Goal: Transaction & Acquisition: Purchase product/service

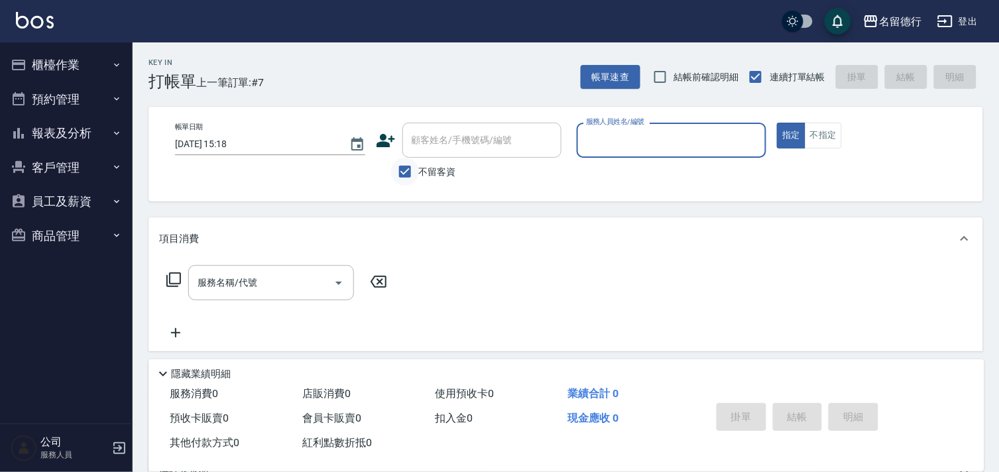
click at [406, 176] on input "不留客資" at bounding box center [405, 172] width 28 height 28
checkbox input "false"
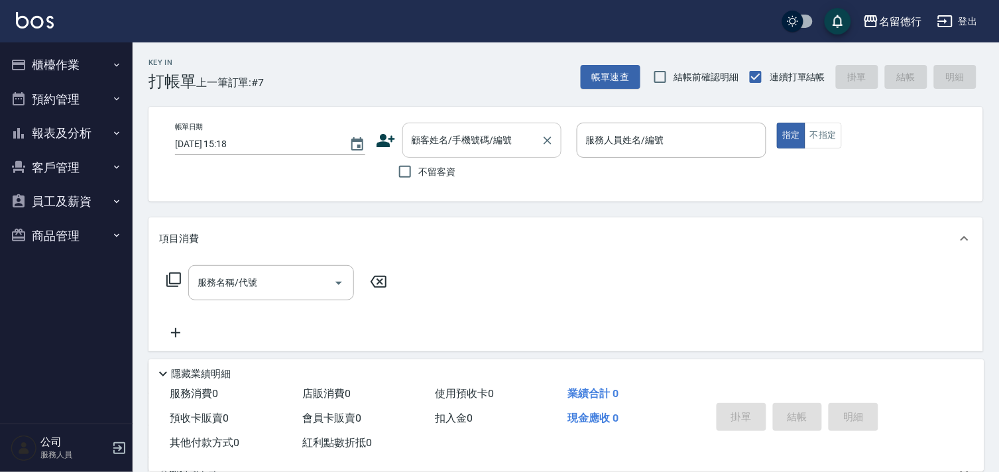
click at [449, 147] on input "顧客姓名/手機號碼/編號" at bounding box center [471, 140] width 127 height 23
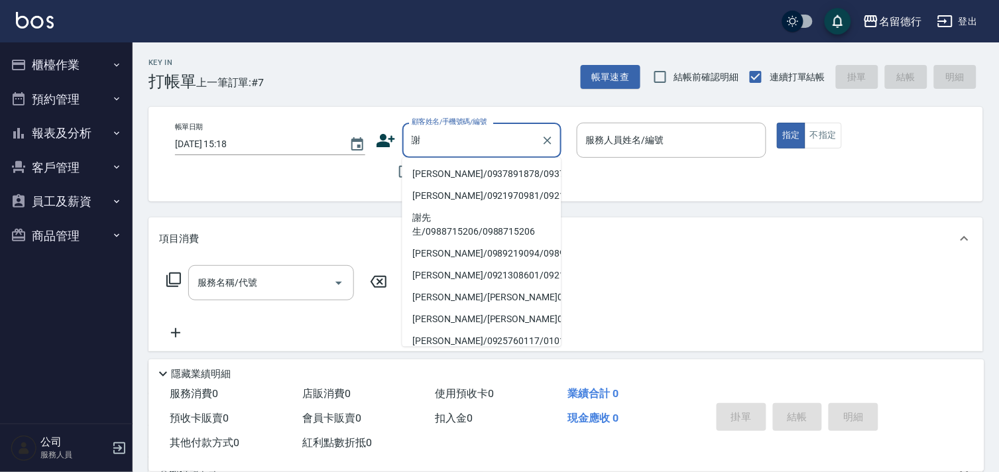
click at [462, 185] on li "[PERSON_NAME]/0937891878/0937891878" at bounding box center [481, 174] width 159 height 22
type input "[PERSON_NAME]/0937891878/0937891878"
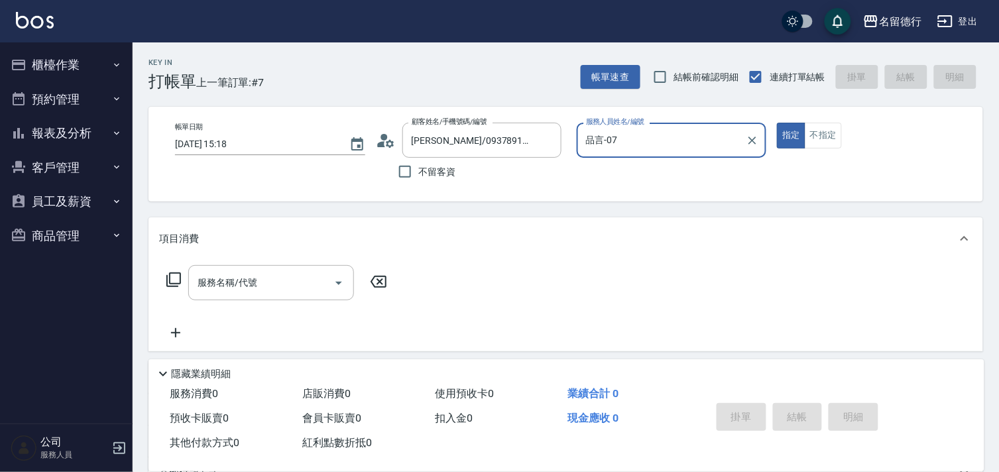
type input "品言-07"
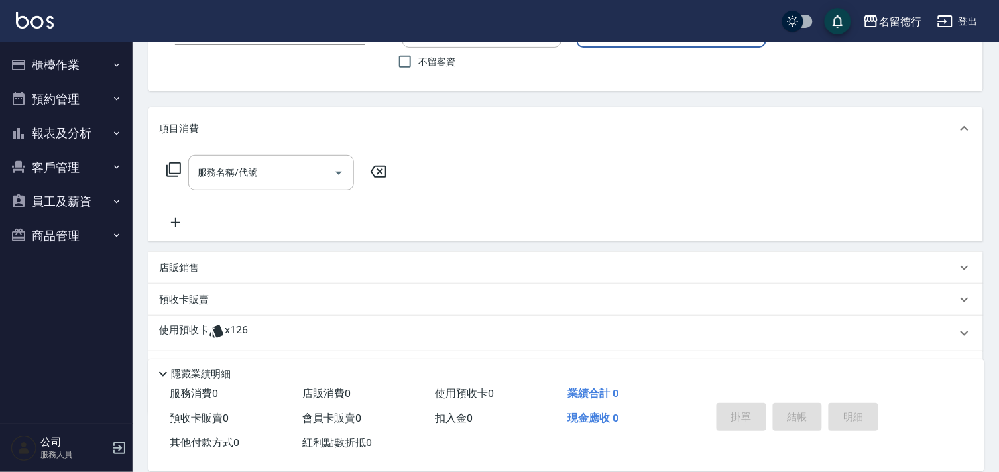
scroll to position [178, 0]
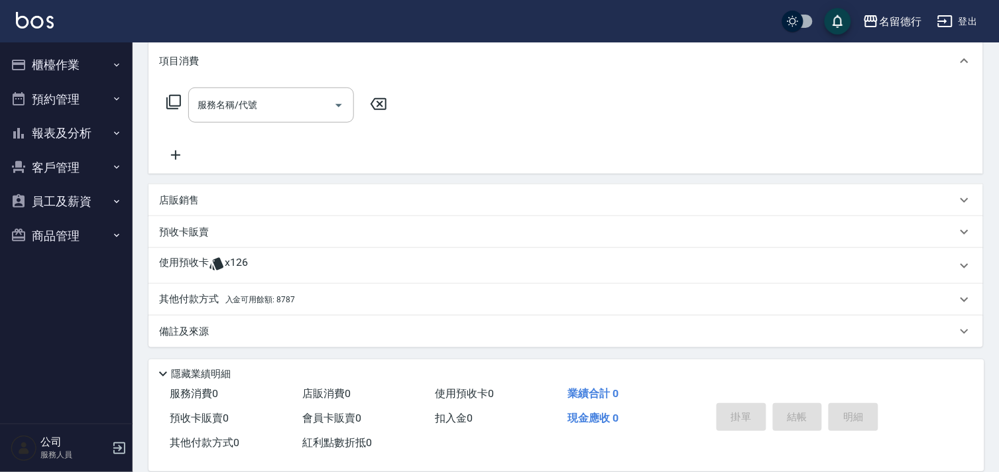
click at [188, 254] on div "使用預收卡 x126" at bounding box center [565, 266] width 835 height 36
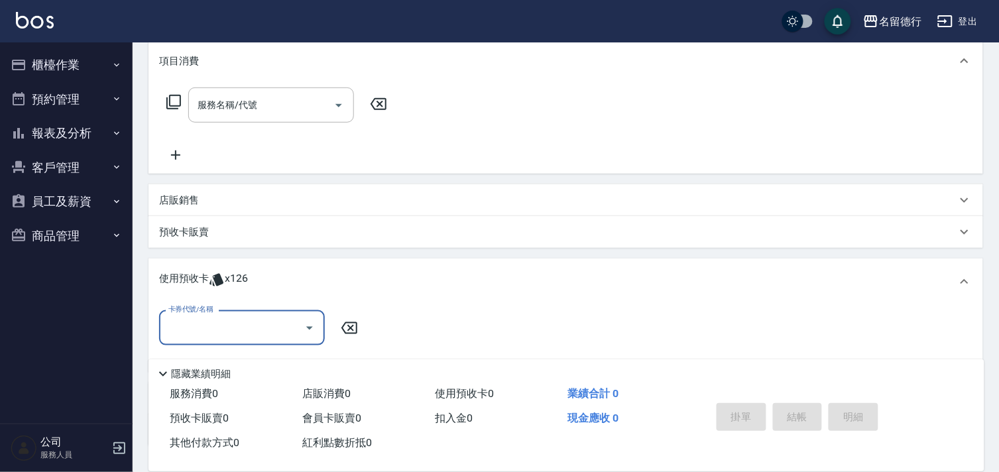
scroll to position [0, 0]
click at [245, 319] on input "卡券代號/名稱" at bounding box center [232, 327] width 134 height 23
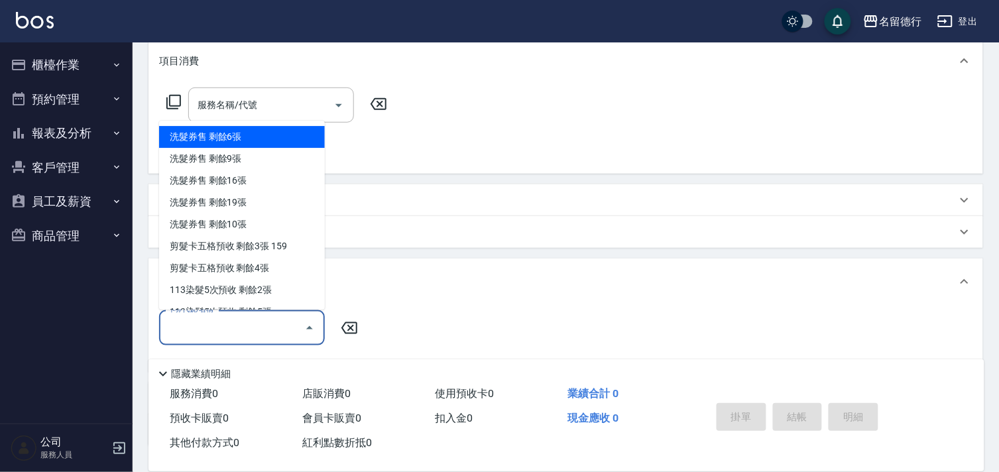
click at [262, 141] on div "洗髮券售 剩餘6張" at bounding box center [242, 138] width 166 height 22
type input "洗髮券售"
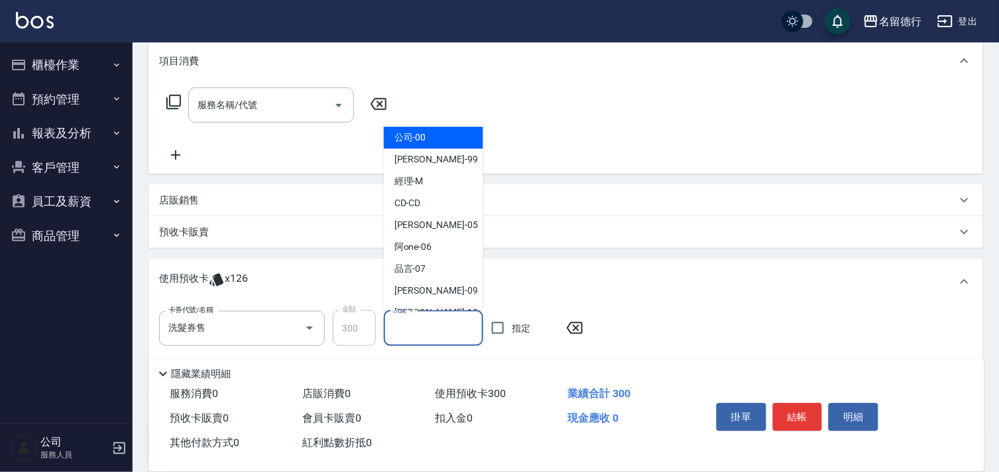
click at [416, 329] on input "洗髮-1" at bounding box center [434, 328] width 88 height 23
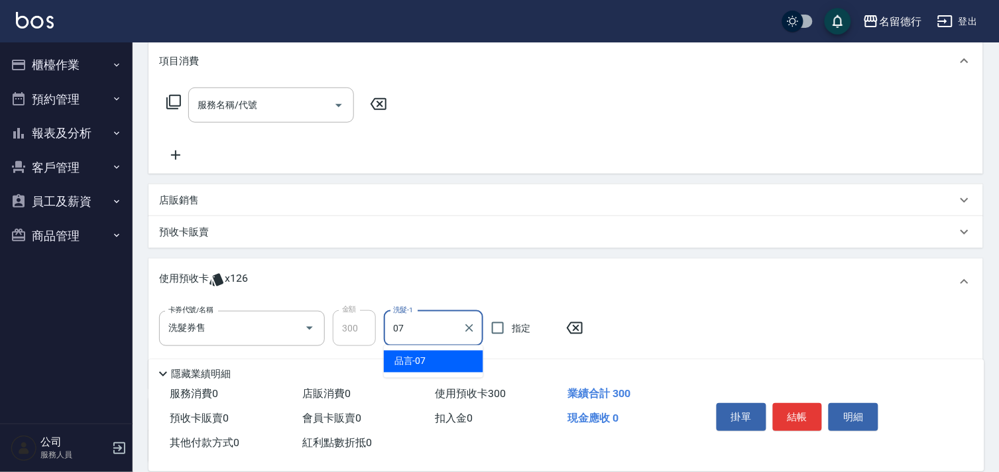
click at [451, 365] on div "品言 -07" at bounding box center [433, 362] width 99 height 22
type input "品言-07"
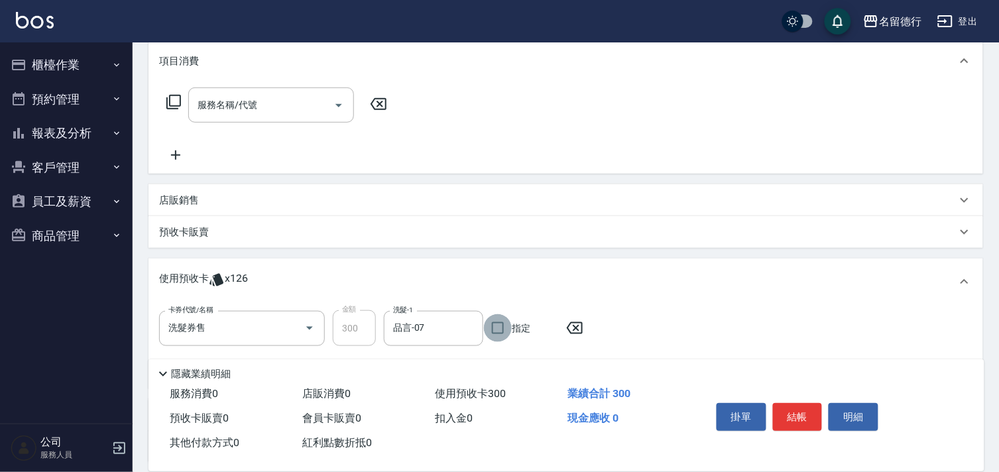
click at [495, 327] on input "指定" at bounding box center [498, 328] width 28 height 28
checkbox input "true"
drag, startPoint x: 792, startPoint y: 411, endPoint x: 779, endPoint y: 413, distance: 13.4
click at [793, 411] on button "結帳" at bounding box center [798, 417] width 50 height 28
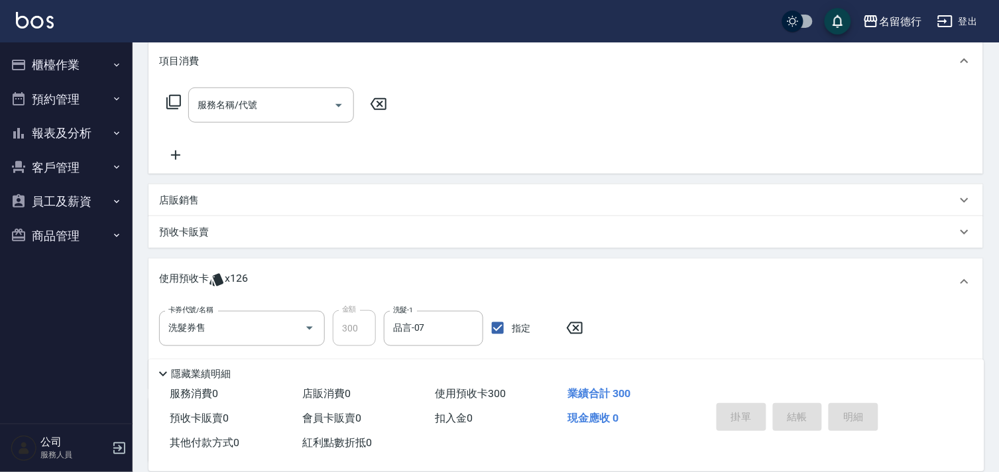
type input "[DATE] 17:05"
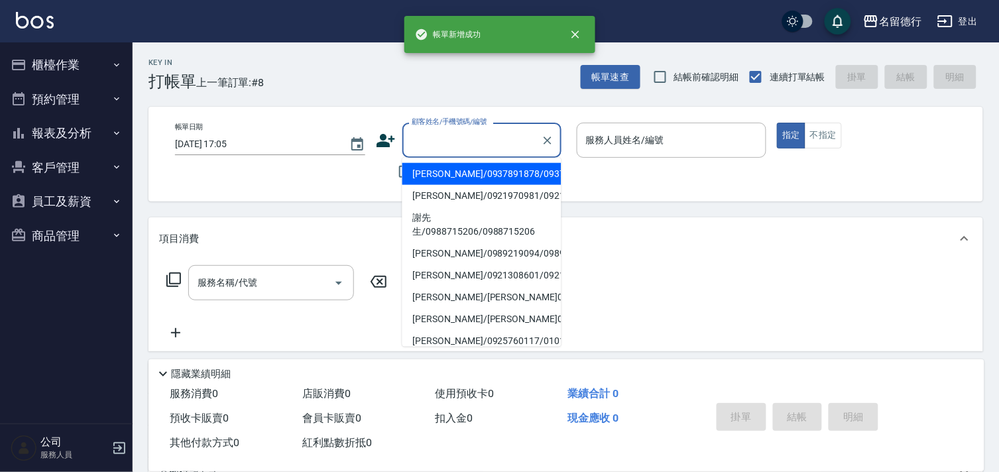
click at [479, 147] on input "顧客姓名/手機號碼/編號" at bounding box center [471, 140] width 127 height 23
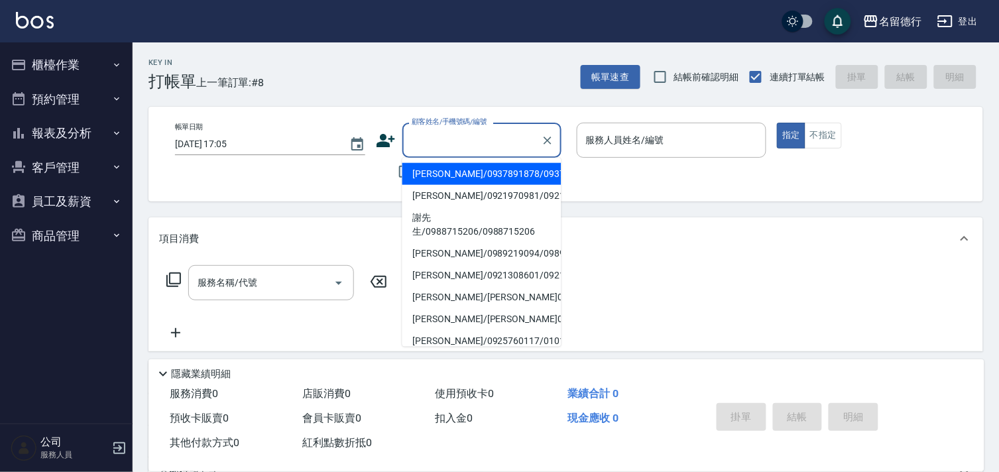
click at [461, 181] on li "[PERSON_NAME]/0937891878/0937891878" at bounding box center [481, 174] width 159 height 22
type input "[PERSON_NAME]/0937891878/0937891878"
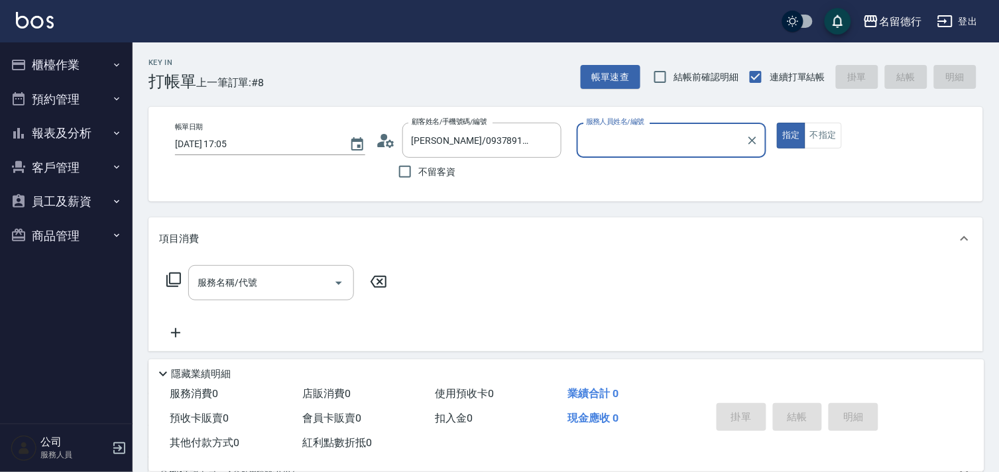
type input "品言-07"
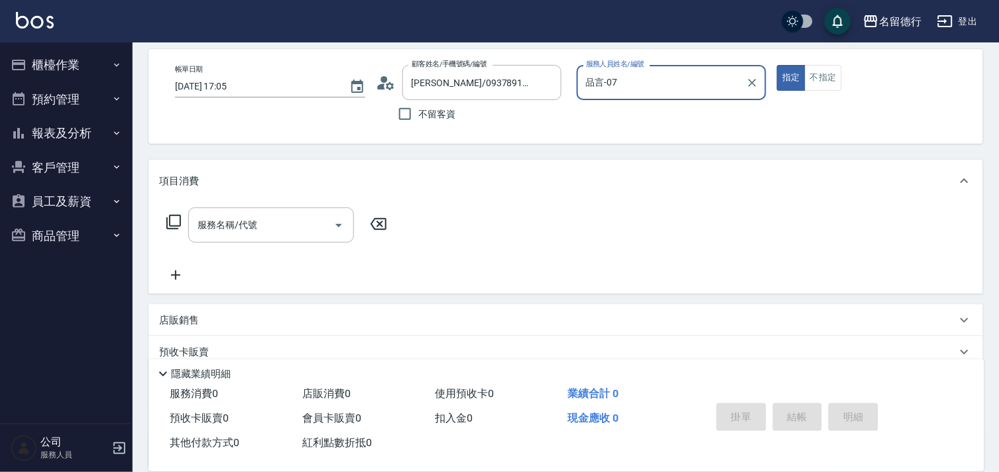
scroll to position [147, 0]
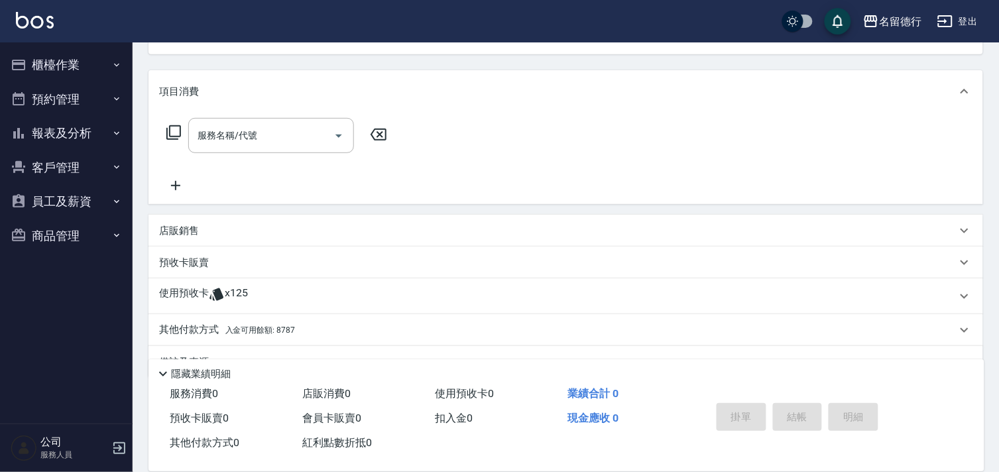
click at [209, 288] on icon at bounding box center [217, 294] width 16 height 16
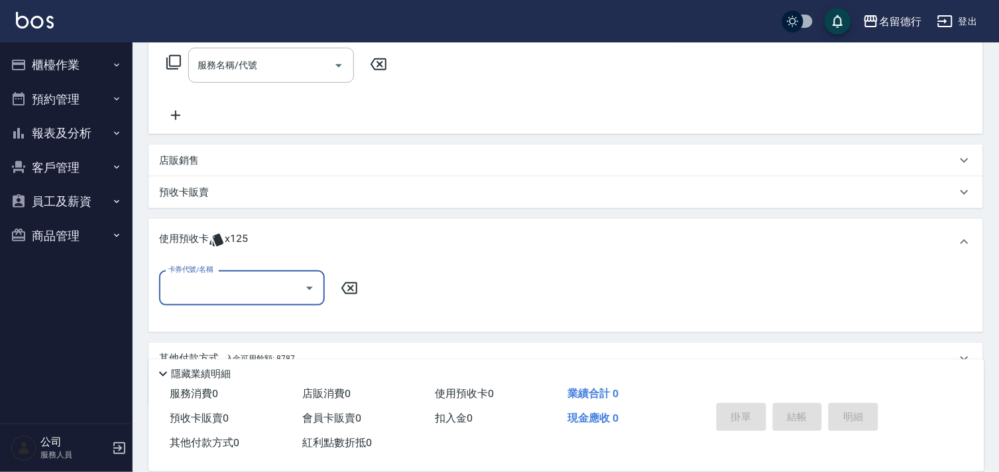
scroll to position [221, 0]
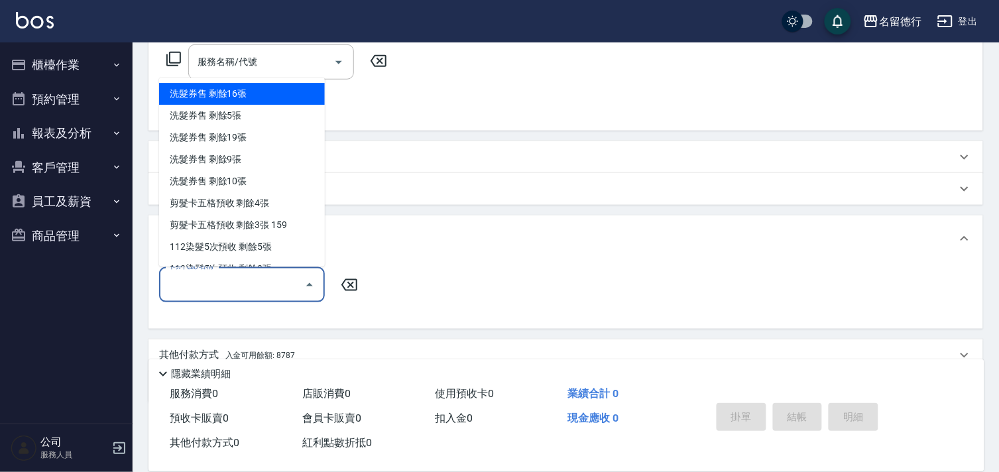
click at [245, 294] on input "卡券代號/名稱" at bounding box center [232, 284] width 134 height 23
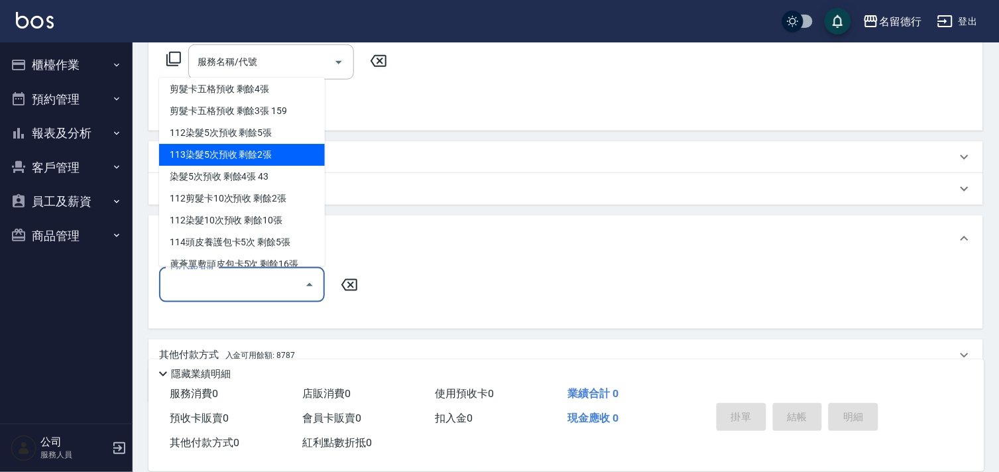
scroll to position [215, 0]
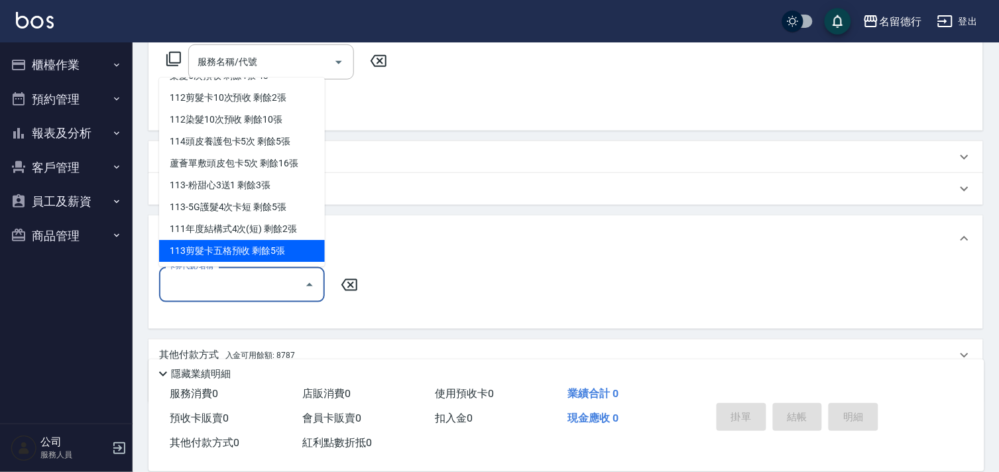
click at [236, 259] on div "113剪髮卡五格預收 剩餘5張" at bounding box center [242, 252] width 166 height 22
type input "113剪髮卡五格預收"
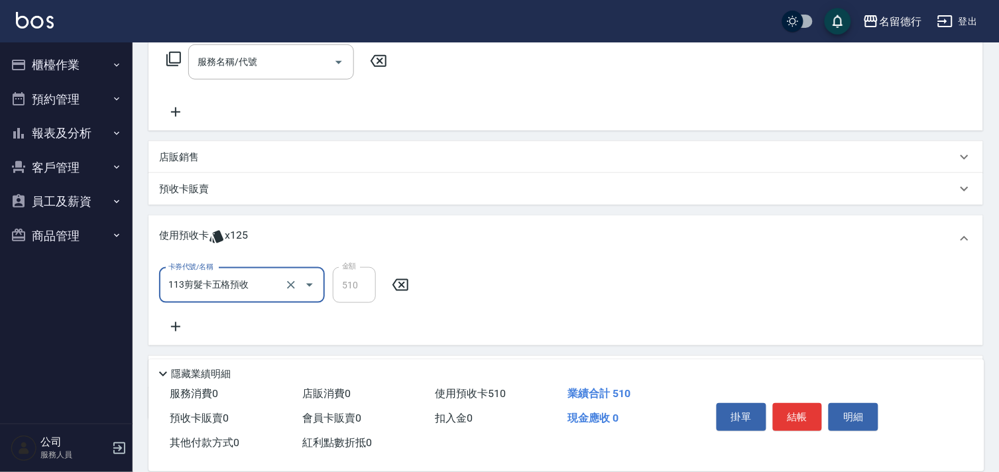
click at [799, 408] on button "結帳" at bounding box center [798, 417] width 50 height 28
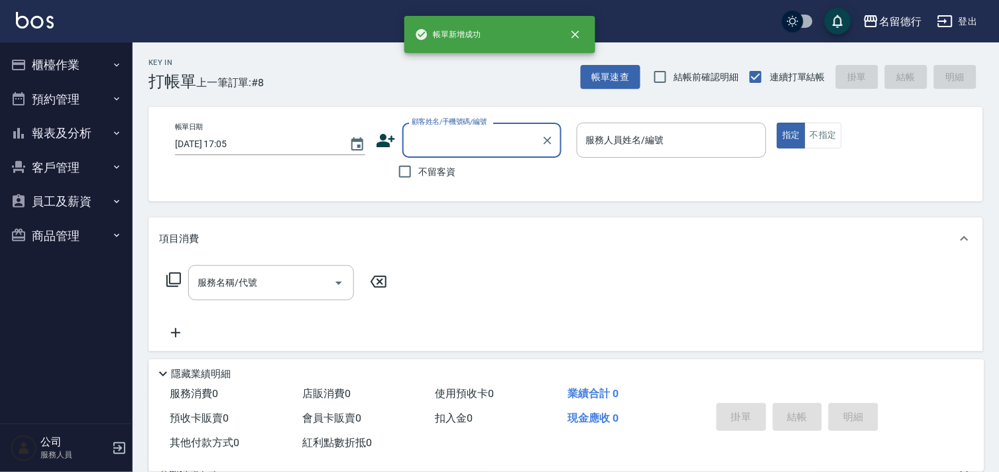
scroll to position [0, 0]
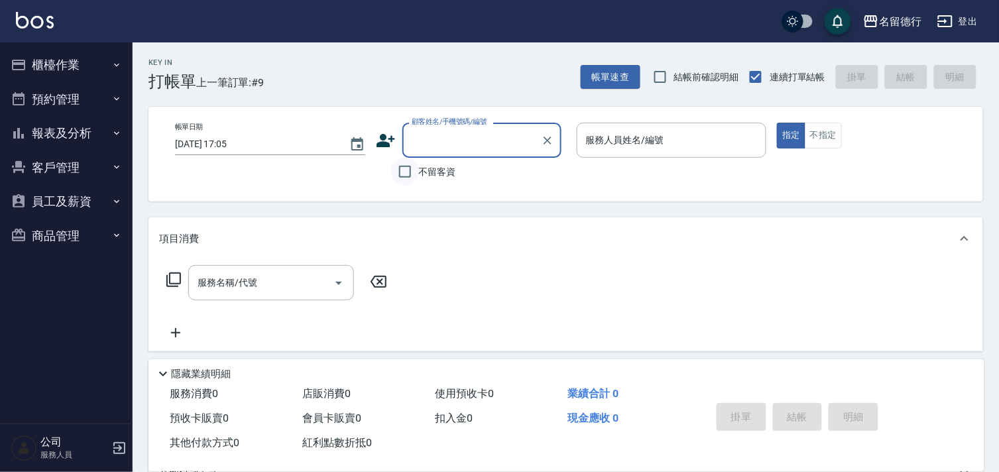
click at [406, 172] on input "不留客資" at bounding box center [405, 172] width 28 height 28
checkbox input "true"
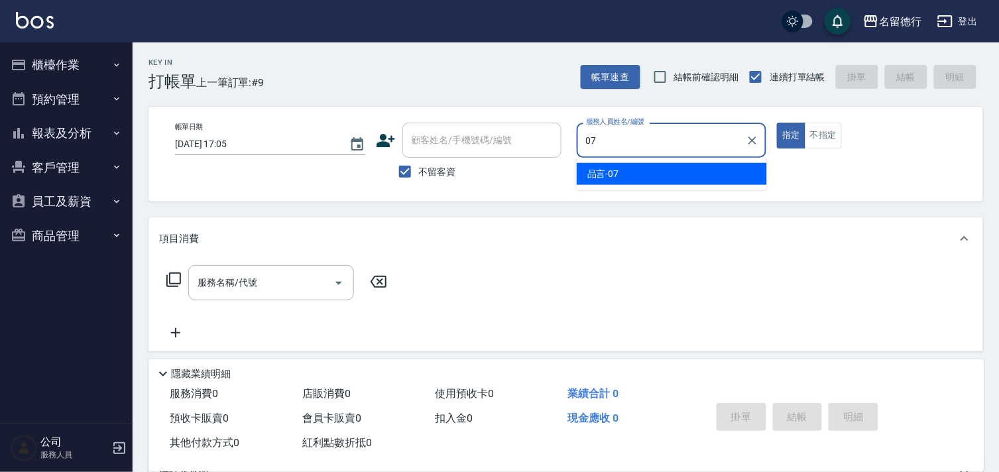
click at [647, 174] on div "品言 -07" at bounding box center [672, 174] width 190 height 22
type input "品言-07"
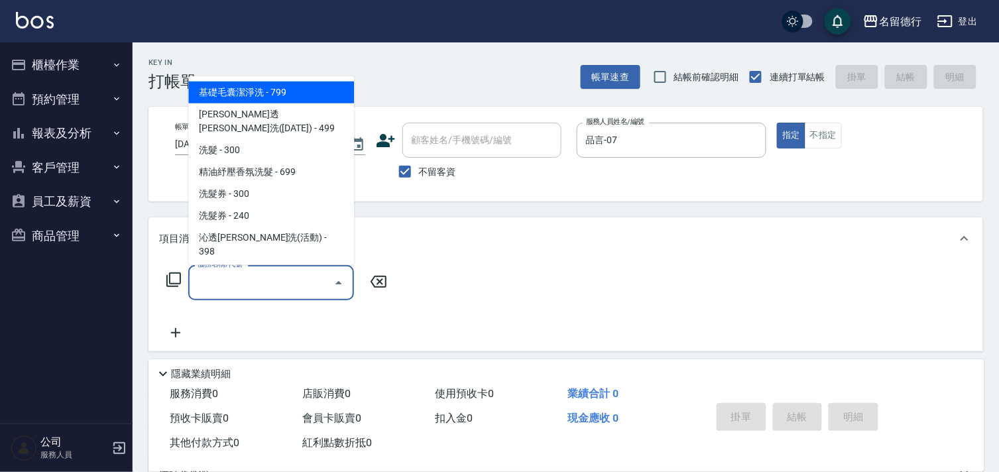
click at [247, 280] on div "服務名稱/代號 服務名稱/代號" at bounding box center [271, 282] width 166 height 35
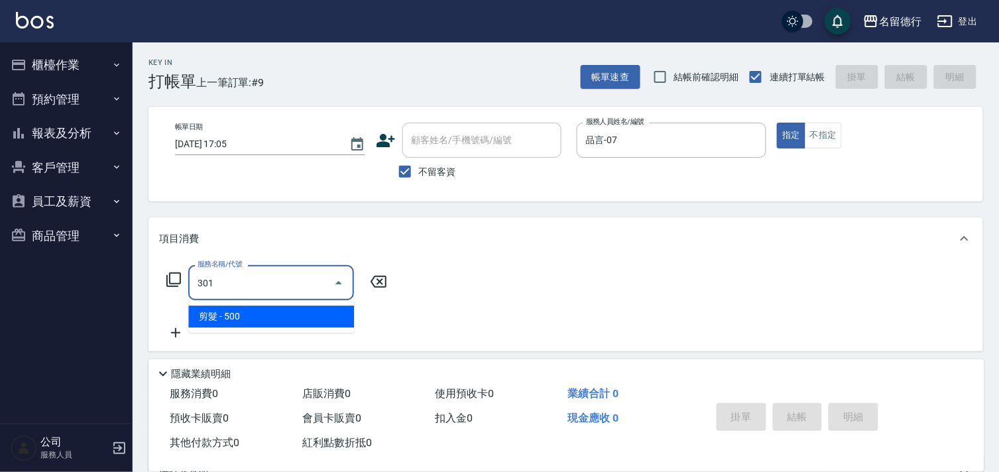
click at [257, 318] on span "剪髮 - 500" at bounding box center [271, 317] width 166 height 22
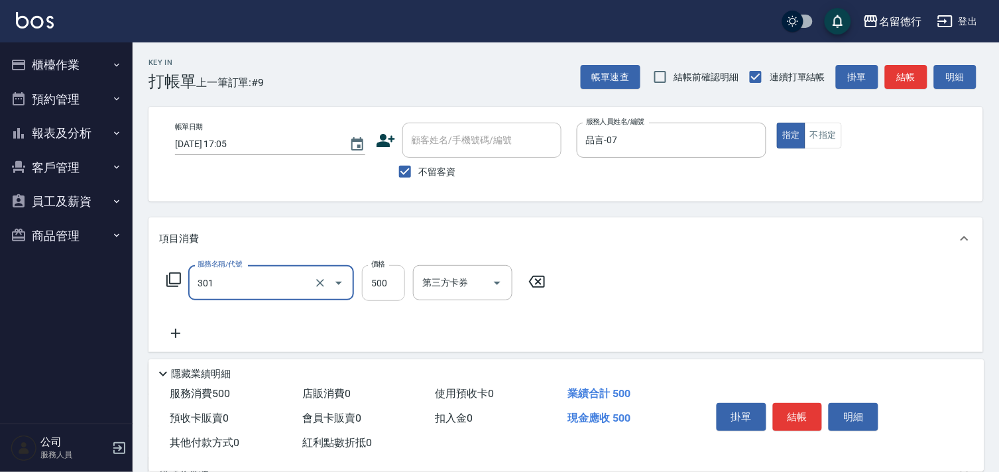
type input "剪髮(301)"
click at [368, 280] on input "500" at bounding box center [383, 283] width 43 height 36
type input "400"
click at [665, 296] on div "服務名稱/代號 剪髮(301) 服務名稱/代號 價格 400 價格 第三方卡券 第三方卡券" at bounding box center [565, 306] width 835 height 92
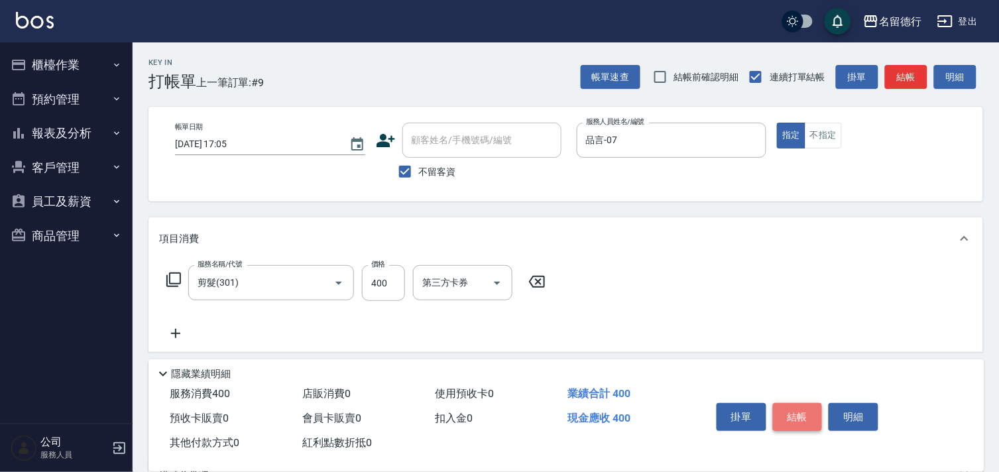
click at [813, 406] on button "結帳" at bounding box center [798, 417] width 50 height 28
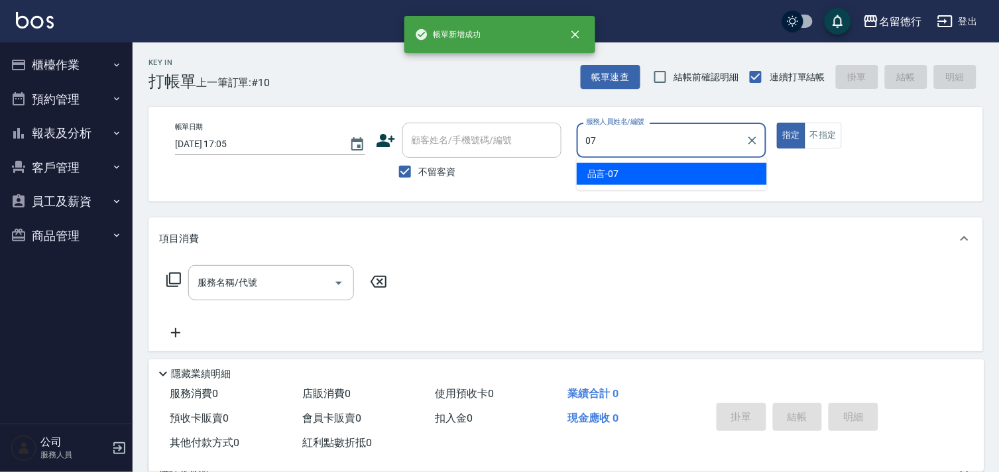
click at [630, 180] on div "品言 -07" at bounding box center [672, 174] width 190 height 22
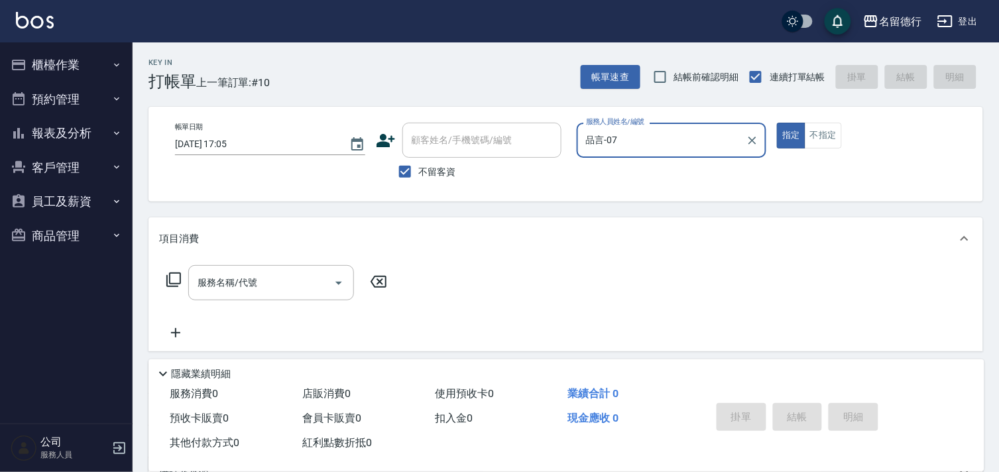
type input "品言-07"
click at [264, 264] on div "服務名稱/代號 服務名稱/代號" at bounding box center [565, 305] width 835 height 91
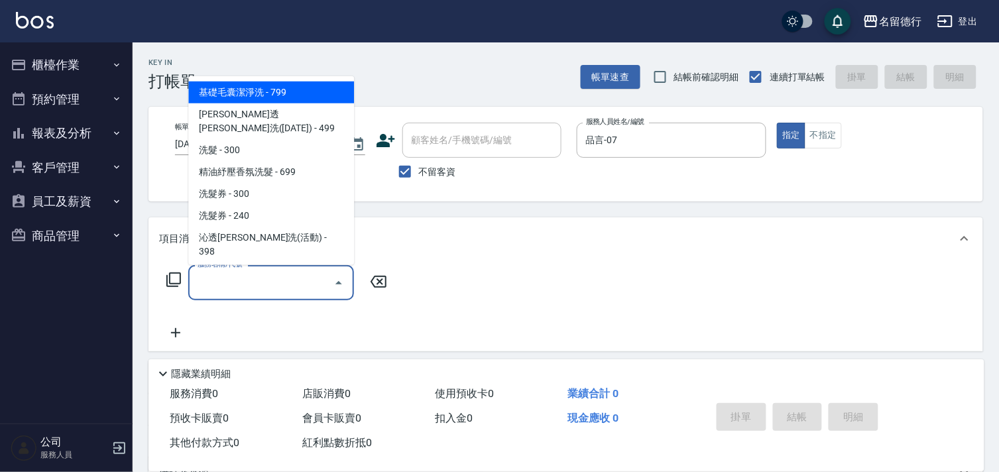
click at [265, 276] on input "服務名稱/代號" at bounding box center [261, 282] width 134 height 23
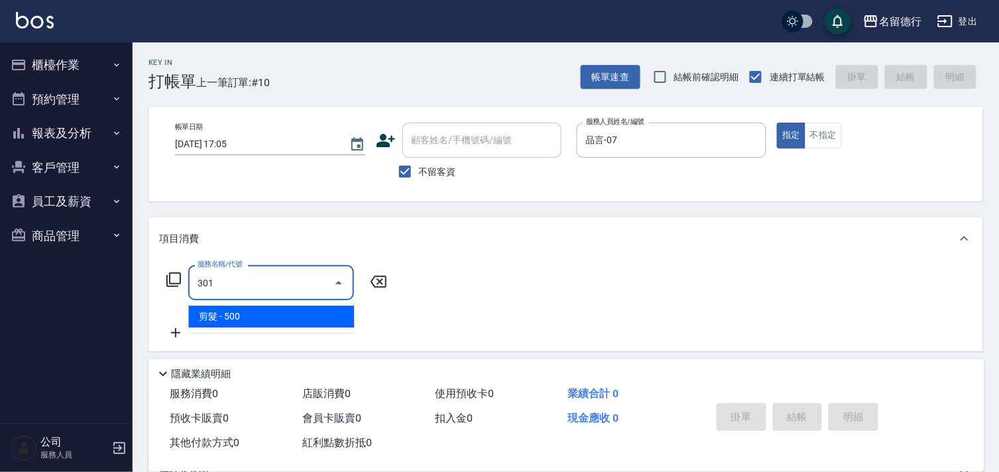
click at [286, 312] on span "剪髮 - 500" at bounding box center [271, 317] width 166 height 22
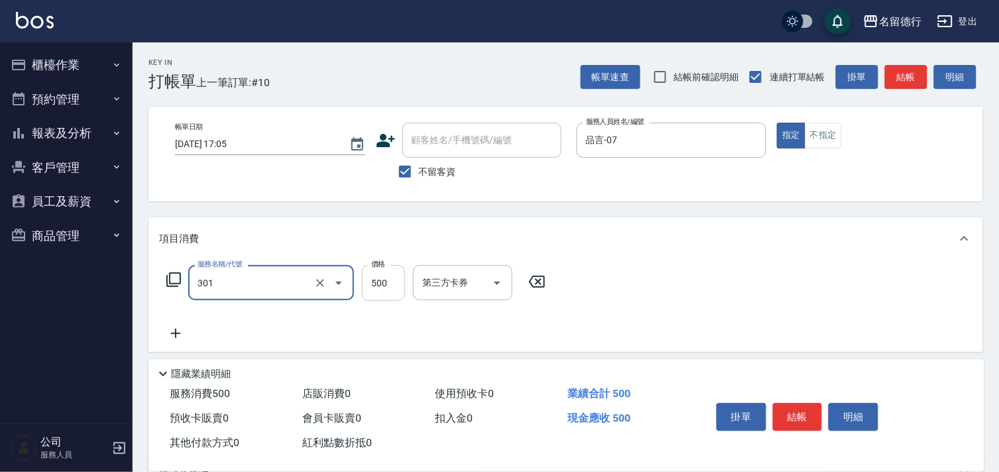
type input "剪髮(301)"
click at [369, 284] on input "500" at bounding box center [383, 283] width 43 height 36
type input "400"
click at [624, 302] on div "服務名稱/代號 剪髮(301) 服務名稱/代號 價格 400 價格 第三方卡券 第三方卡券" at bounding box center [565, 306] width 835 height 92
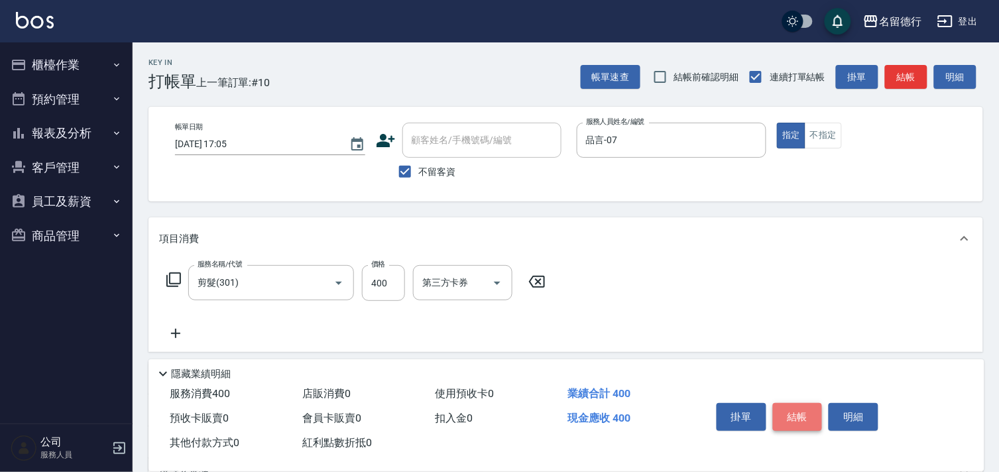
click at [805, 414] on button "結帳" at bounding box center [798, 417] width 50 height 28
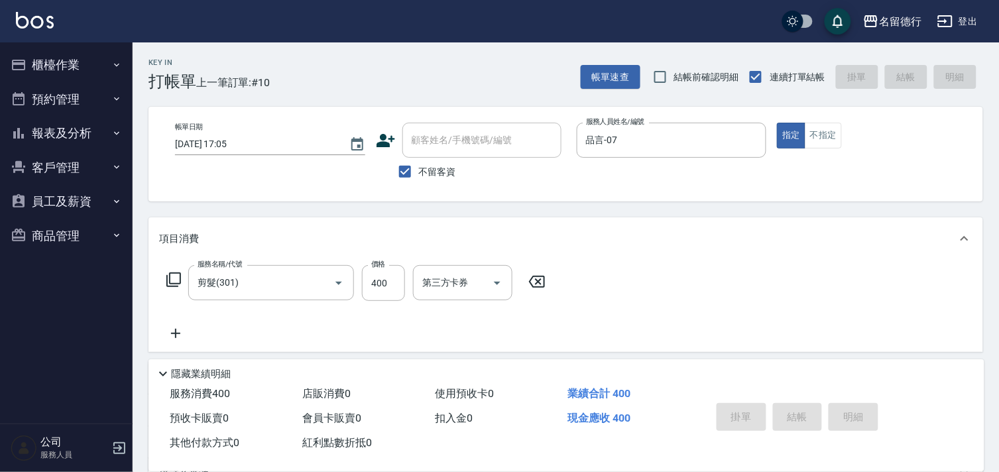
type input "[DATE] 17:06"
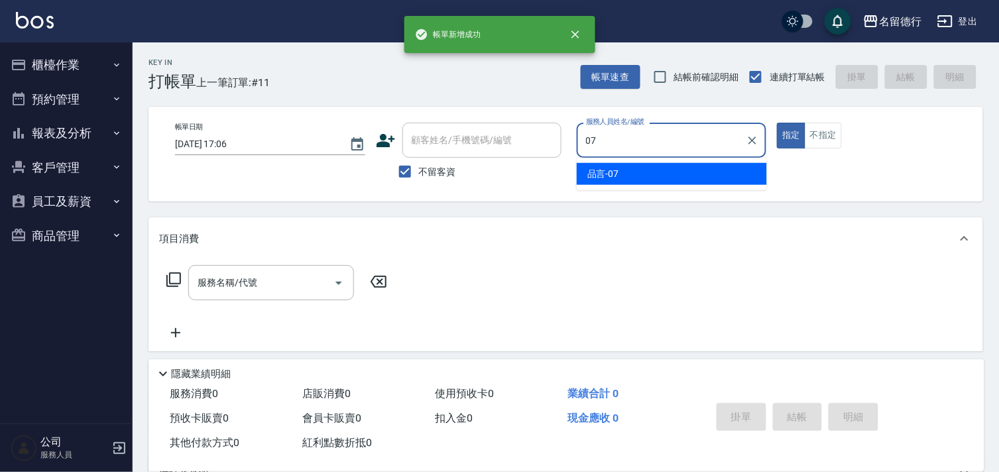
click at [622, 168] on div "品言 -07" at bounding box center [672, 174] width 190 height 22
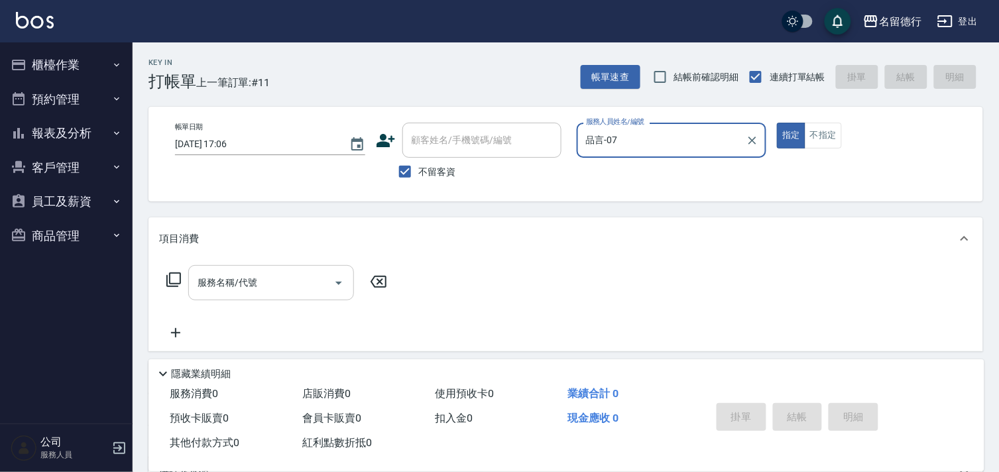
type input "品言-07"
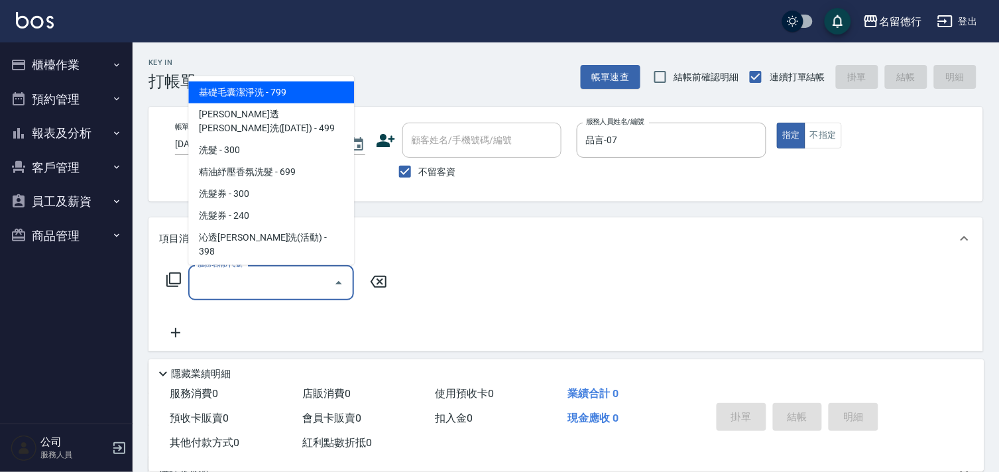
click at [248, 282] on input "服務名稱/代號" at bounding box center [261, 282] width 134 height 23
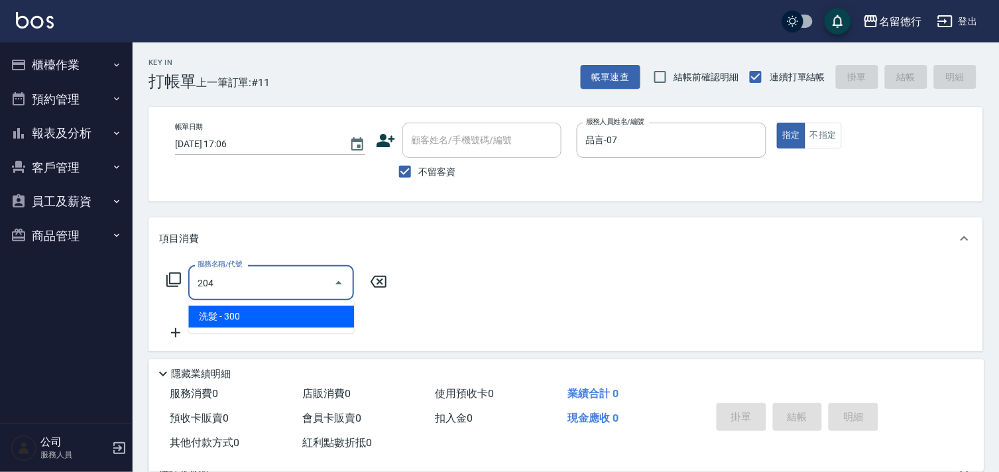
click at [264, 315] on span "洗髮 - 300" at bounding box center [271, 317] width 166 height 22
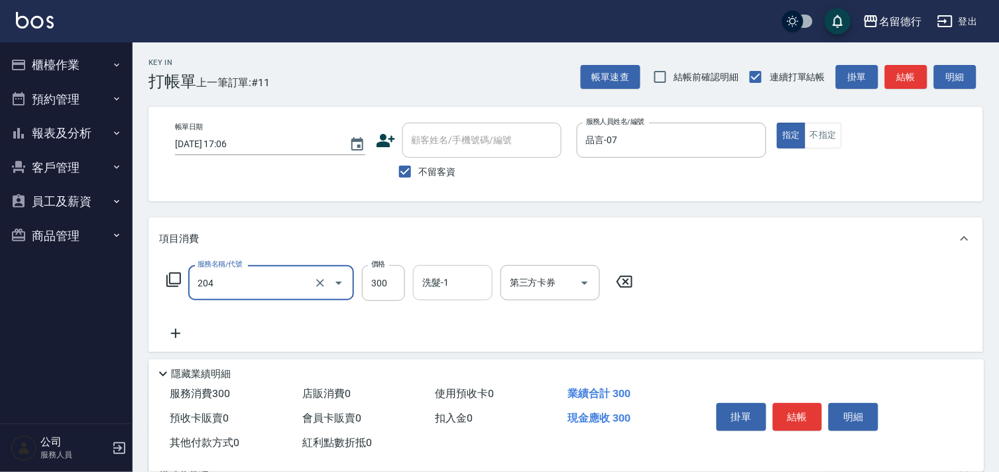
click at [457, 282] on input "洗髮-1" at bounding box center [453, 282] width 68 height 23
type input "洗髮(204)"
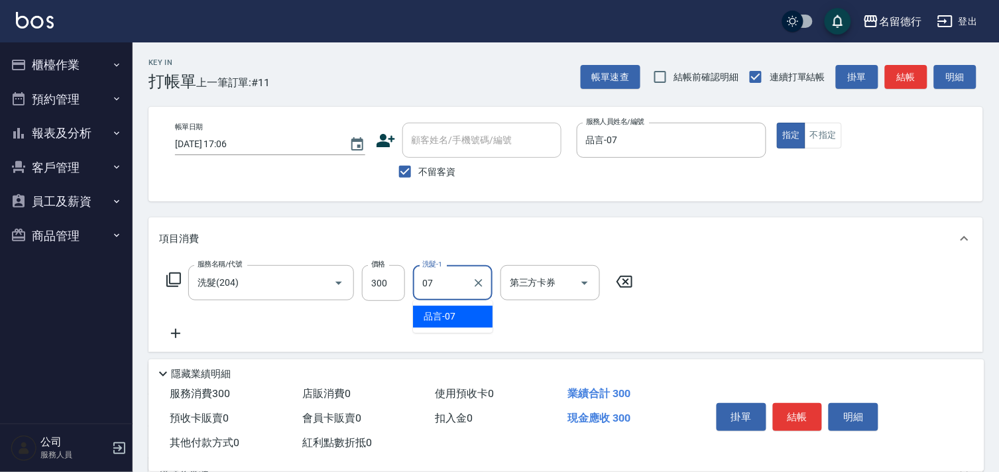
click at [449, 312] on span "品言 -07" at bounding box center [440, 317] width 32 height 14
type input "品言-07"
click at [170, 333] on icon at bounding box center [175, 334] width 33 height 16
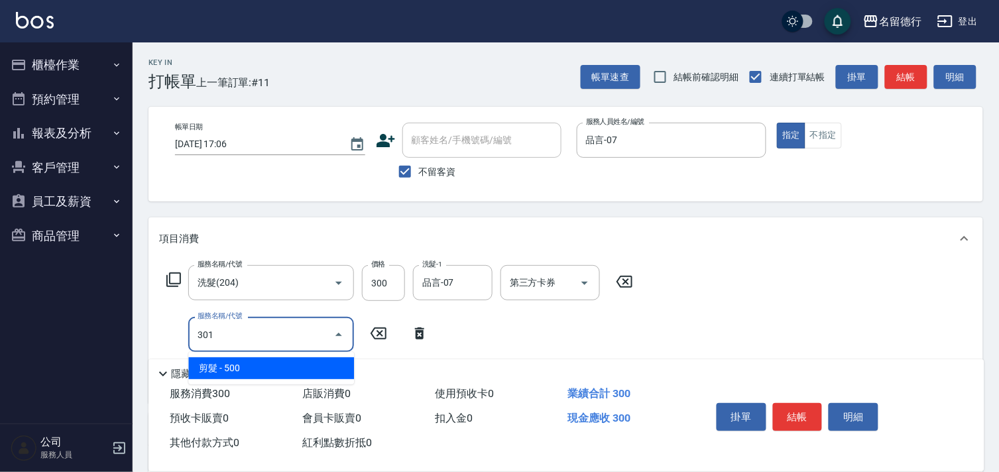
click at [243, 362] on span "剪髮 - 500" at bounding box center [271, 368] width 166 height 22
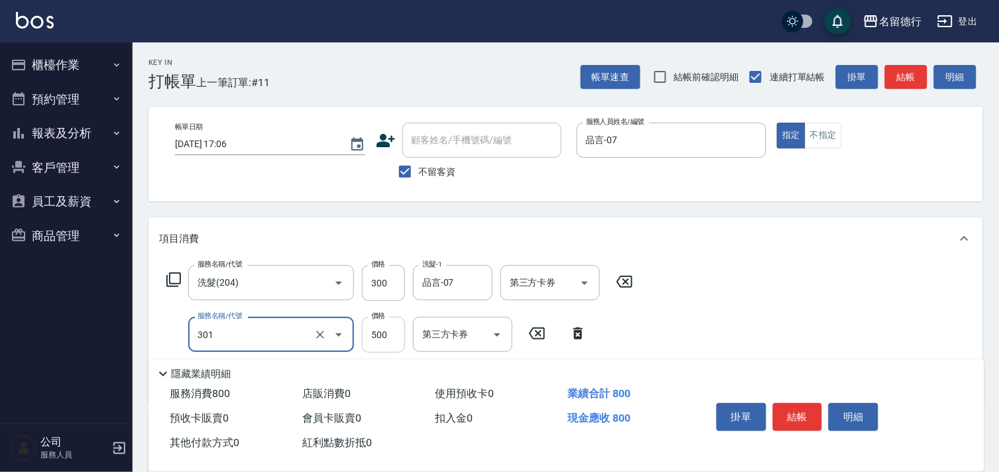
click at [386, 332] on input "500" at bounding box center [383, 335] width 43 height 36
type input "剪髮(301)"
drag, startPoint x: 574, startPoint y: 335, endPoint x: 174, endPoint y: 312, distance: 400.5
click at [573, 335] on icon at bounding box center [578, 334] width 33 height 16
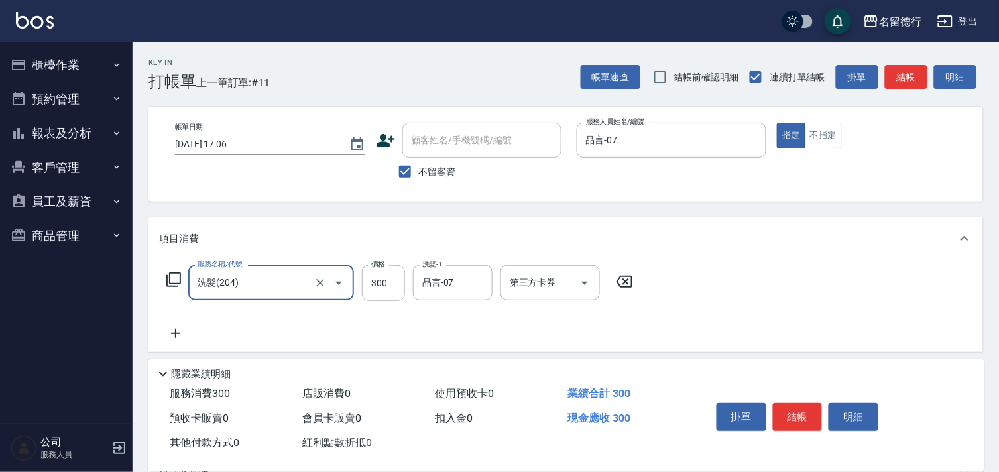
click at [233, 297] on div "洗髮(204) 服務名稱/代號" at bounding box center [271, 282] width 166 height 35
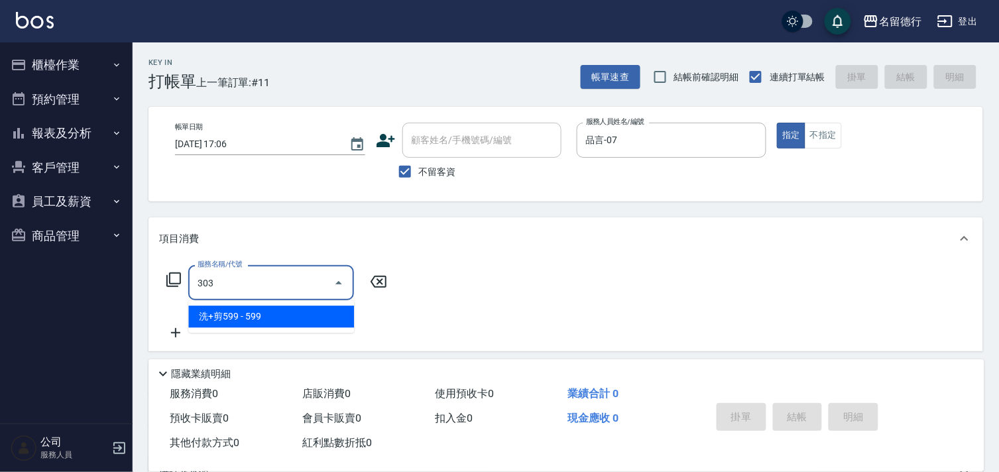
click at [239, 308] on span "洗+剪599 - 599" at bounding box center [271, 317] width 166 height 22
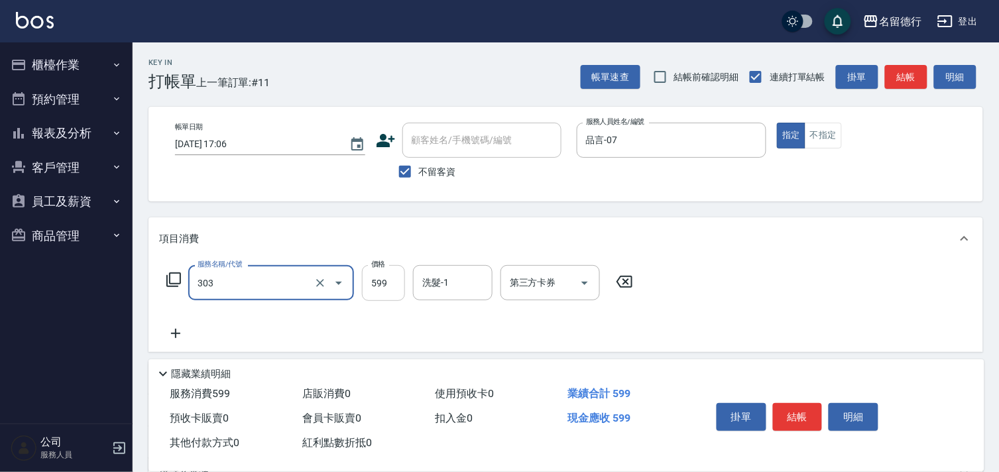
type input "洗+剪599(303)"
click at [396, 283] on input "599" at bounding box center [383, 283] width 43 height 36
type input "900"
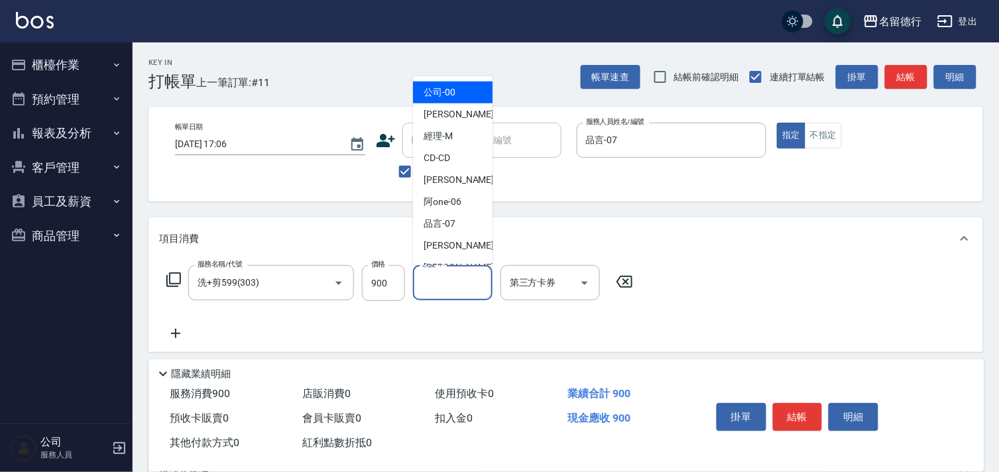
click at [449, 284] on input "洗髮-1" at bounding box center [453, 282] width 68 height 23
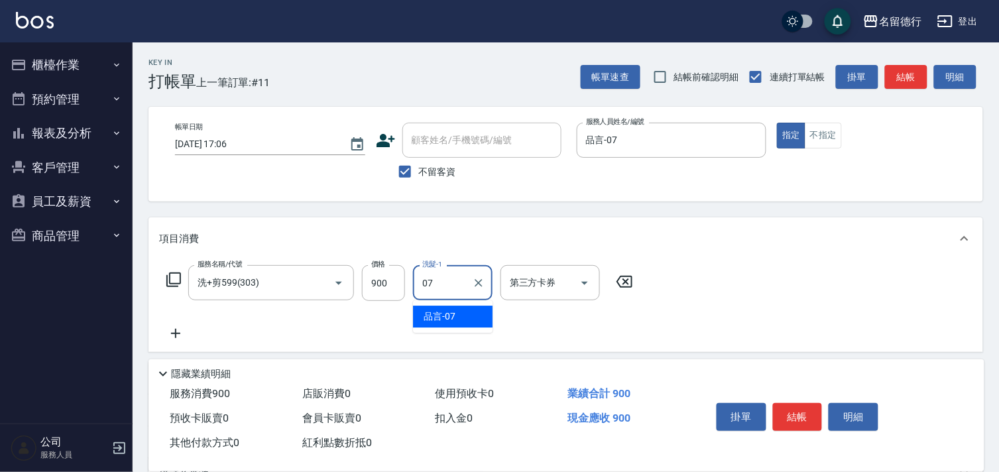
click at [455, 316] on span "品言 -07" at bounding box center [440, 317] width 32 height 14
type input "品言-07"
click at [528, 316] on div "服務名稱/代號 洗+剪599(303) 服務名稱/代號 價格 900 價格 洗髮-1 品言-07 洗髮-1 第三方卡券 第三方卡券" at bounding box center [400, 303] width 482 height 76
click at [805, 408] on button "結帳" at bounding box center [798, 417] width 50 height 28
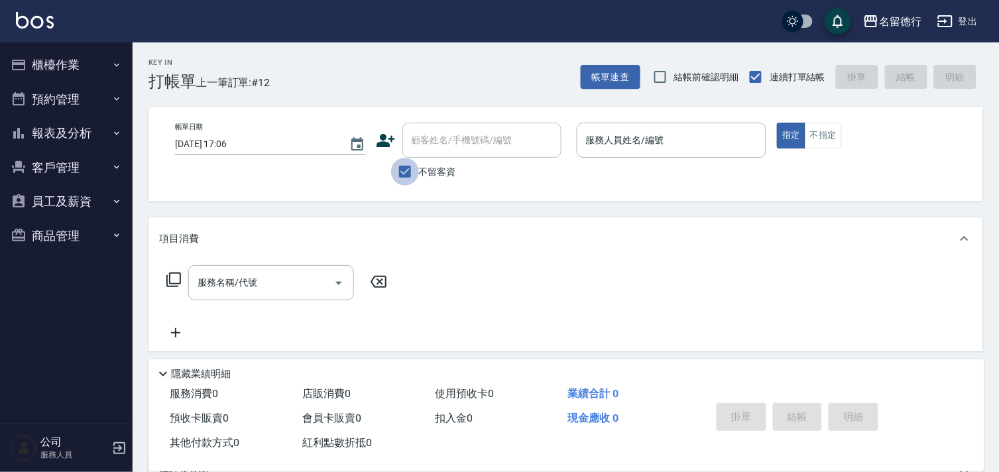
click at [405, 167] on input "不留客資" at bounding box center [405, 172] width 28 height 28
checkbox input "false"
click at [451, 131] on div "顧客姓名/手機號碼/編號 顧客姓名/手機號碼/編號" at bounding box center [481, 140] width 159 height 35
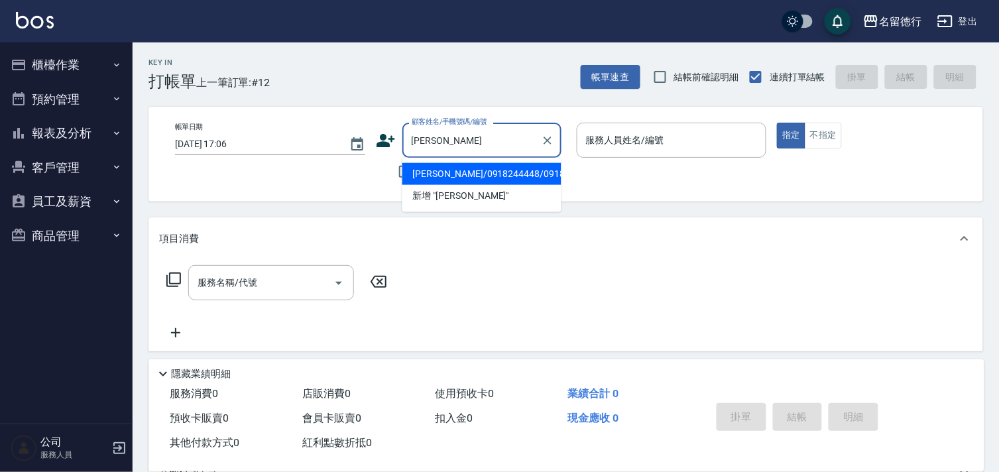
click at [475, 180] on li "[PERSON_NAME]/0918244448/0918244448" at bounding box center [481, 174] width 159 height 22
type input "[PERSON_NAME]/0918244448/0918244448"
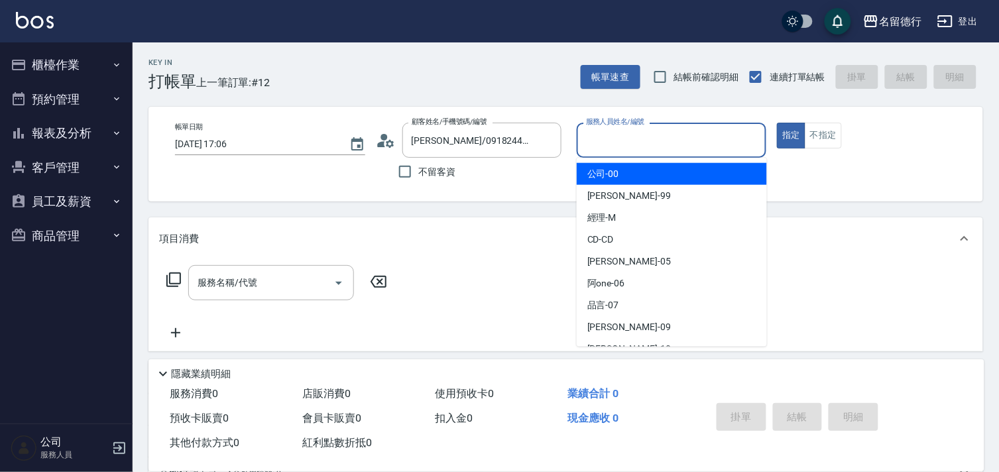
click at [605, 146] on input "服務人員姓名/編號" at bounding box center [672, 140] width 178 height 23
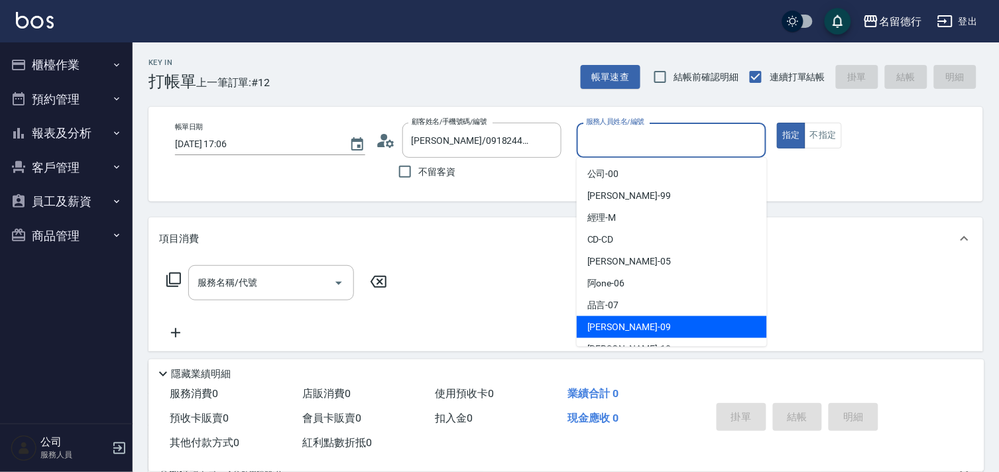
click at [610, 329] on span "[PERSON_NAME] -09" at bounding box center [629, 327] width 84 height 14
type input "[PERSON_NAME]-09"
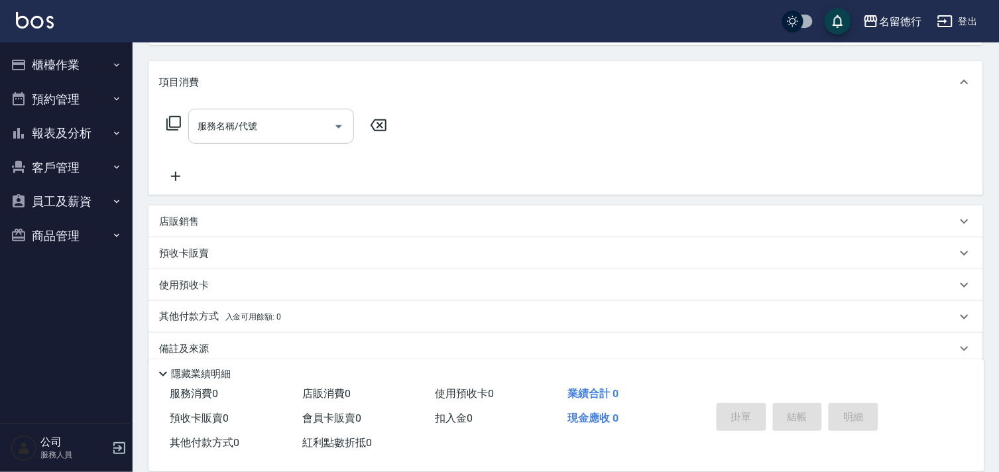
scroll to position [174, 0]
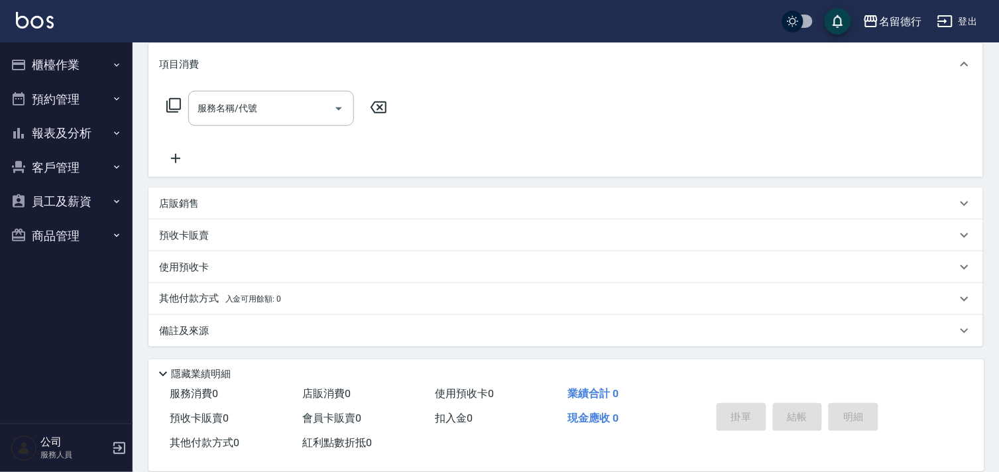
click at [169, 237] on p "預收卡販賣" at bounding box center [184, 236] width 50 height 14
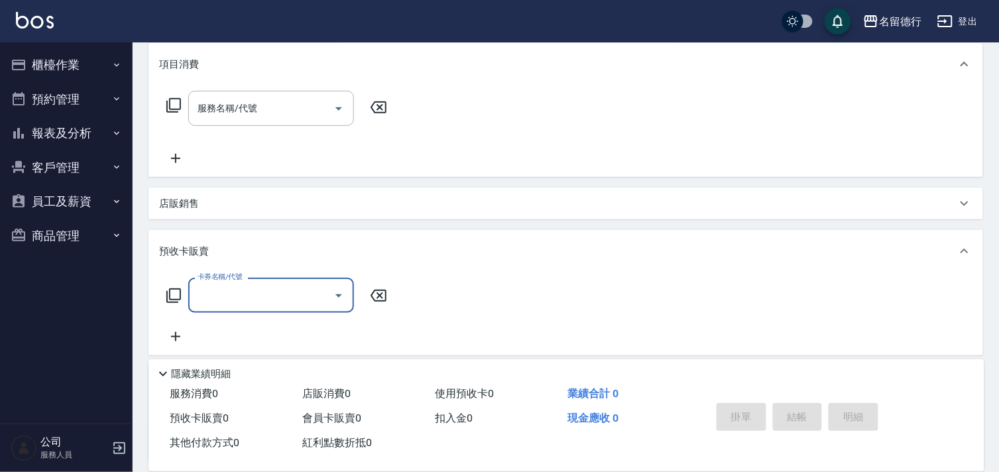
scroll to position [1, 0]
click at [206, 296] on input "卡券名稱/代號" at bounding box center [261, 295] width 134 height 23
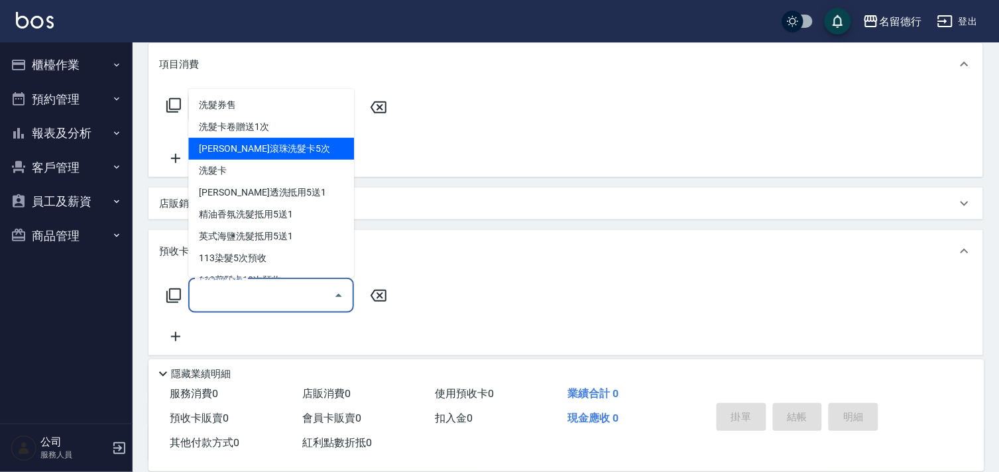
click at [249, 150] on span "[PERSON_NAME]滾珠洗髮卡5次" at bounding box center [271, 149] width 166 height 22
type input "[PERSON_NAME]滾珠洗髮卡5次(993)"
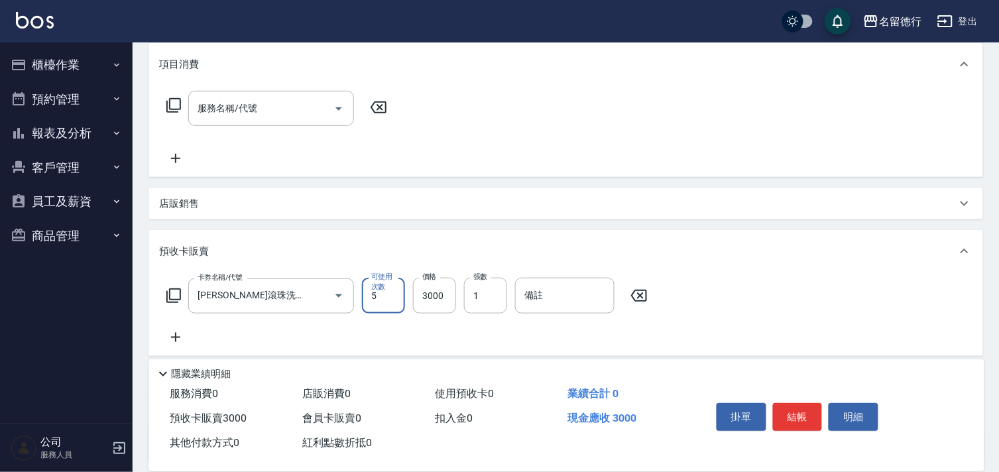
scroll to position [27, 0]
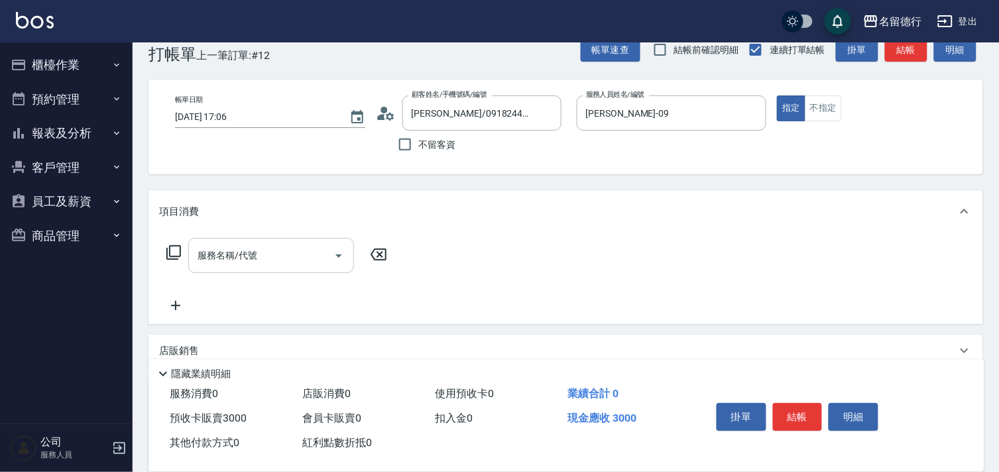
click at [219, 257] on div "服務名稱/代號 服務名稱/代號" at bounding box center [271, 255] width 166 height 35
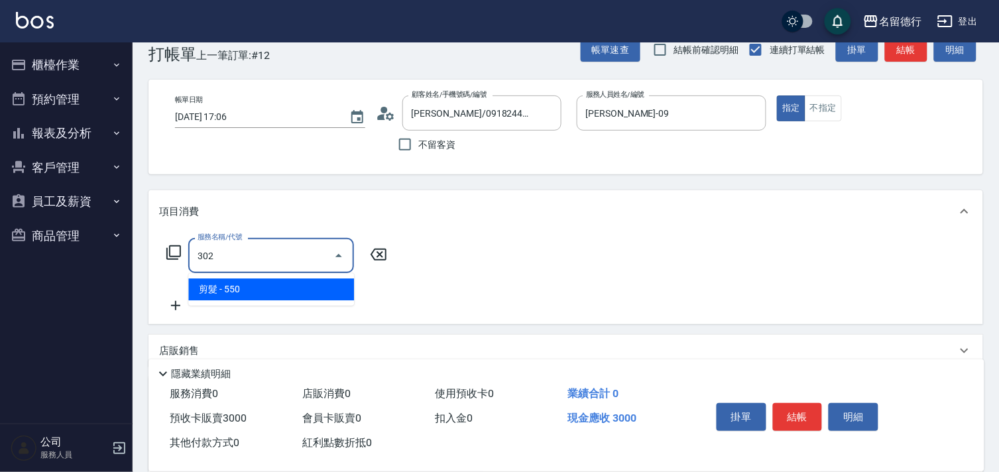
click at [244, 287] on span "剪髮 - 550" at bounding box center [271, 289] width 166 height 22
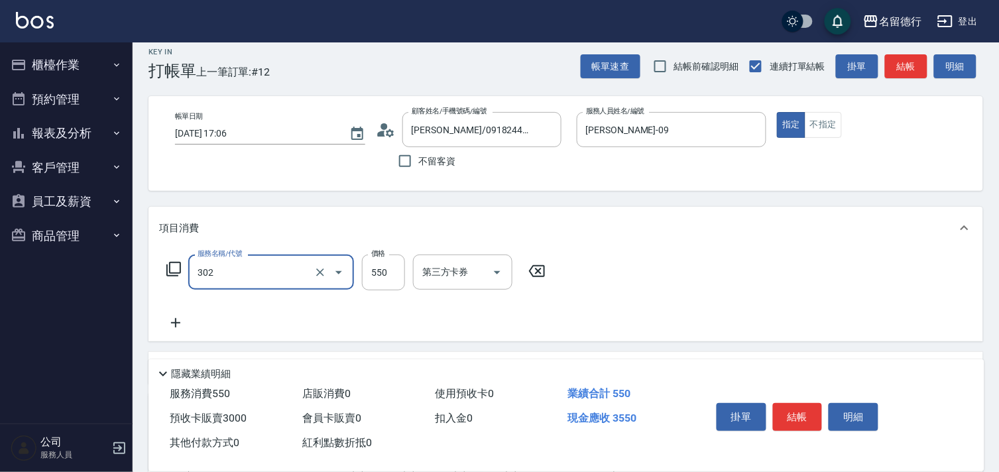
scroll to position [0, 0]
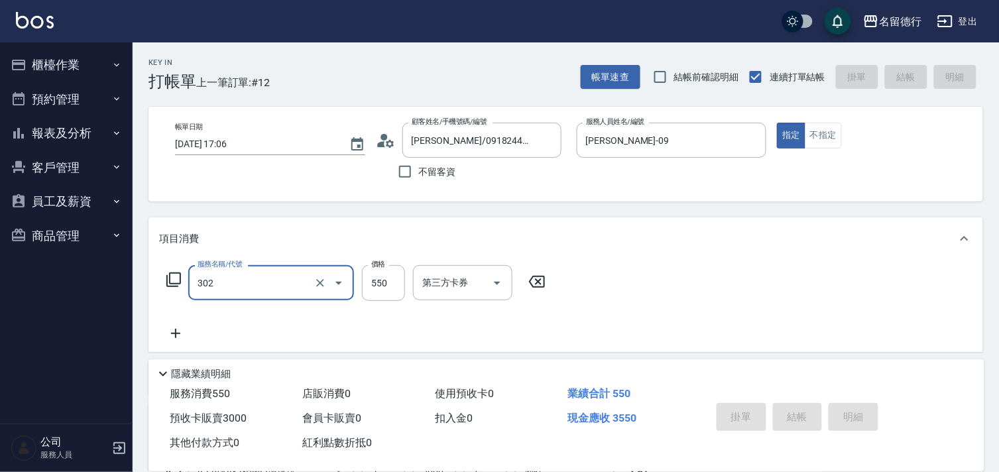
type input "302"
type input "[DATE] 17:10"
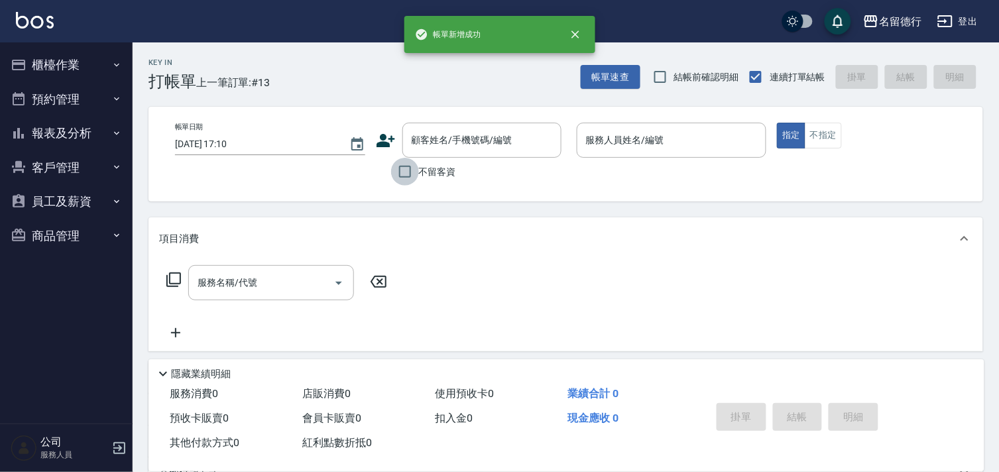
click at [408, 169] on input "不留客資" at bounding box center [405, 172] width 28 height 28
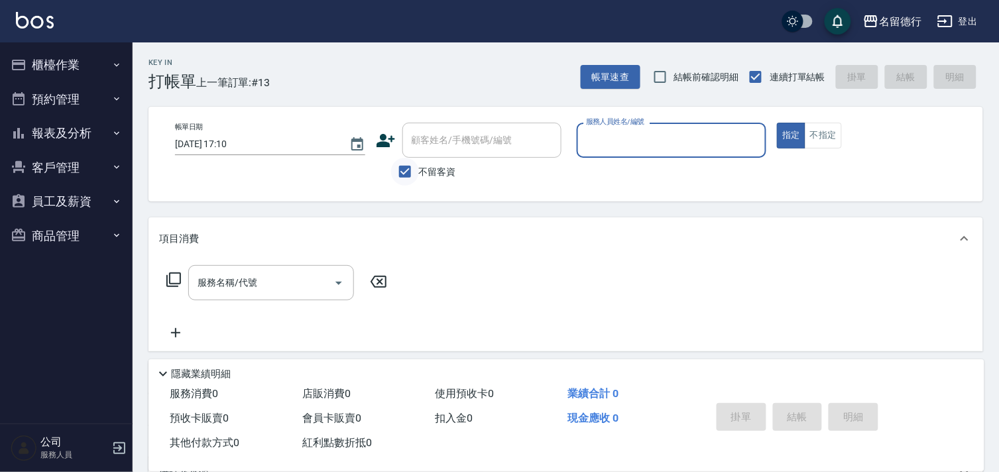
click at [405, 173] on input "不留客資" at bounding box center [405, 172] width 28 height 28
checkbox input "false"
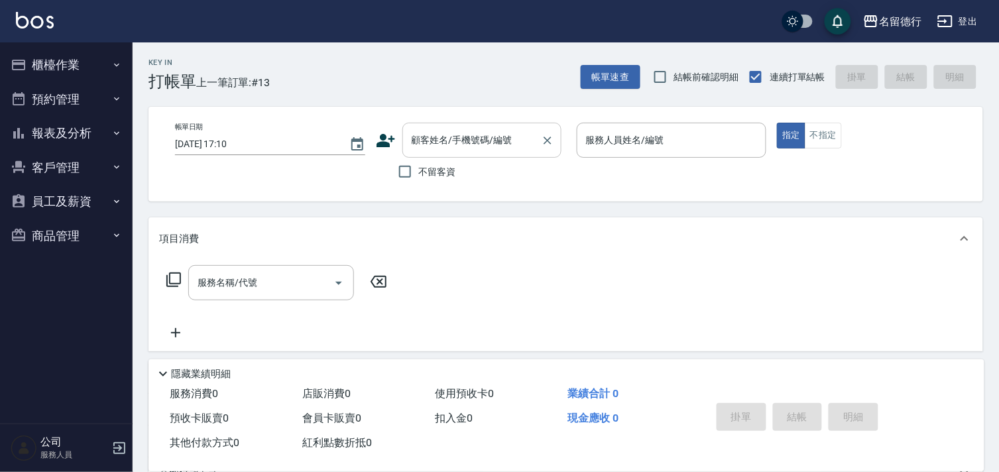
click at [419, 147] on input "顧客姓名/手機號碼/編號" at bounding box center [471, 140] width 127 height 23
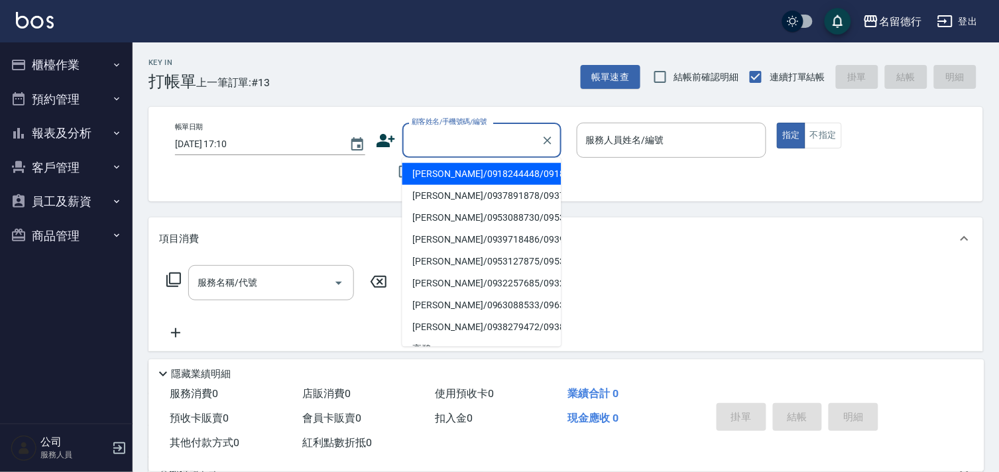
click at [428, 178] on li "[PERSON_NAME]/0918244448/0918244448" at bounding box center [481, 174] width 159 height 22
type input "[PERSON_NAME]/0918244448/0918244448"
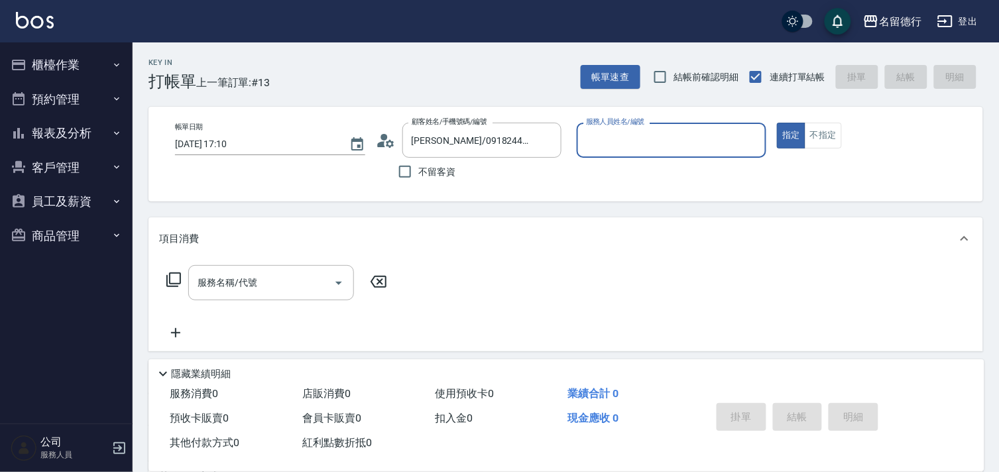
click at [601, 136] on input "服務人員姓名/編號" at bounding box center [672, 140] width 178 height 23
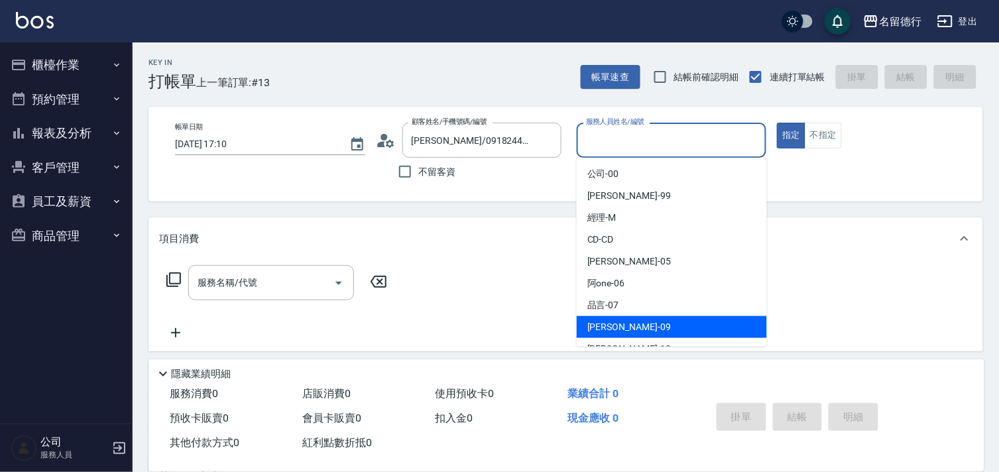
click at [593, 320] on div "[PERSON_NAME] -09" at bounding box center [672, 327] width 190 height 22
type input "[PERSON_NAME]-09"
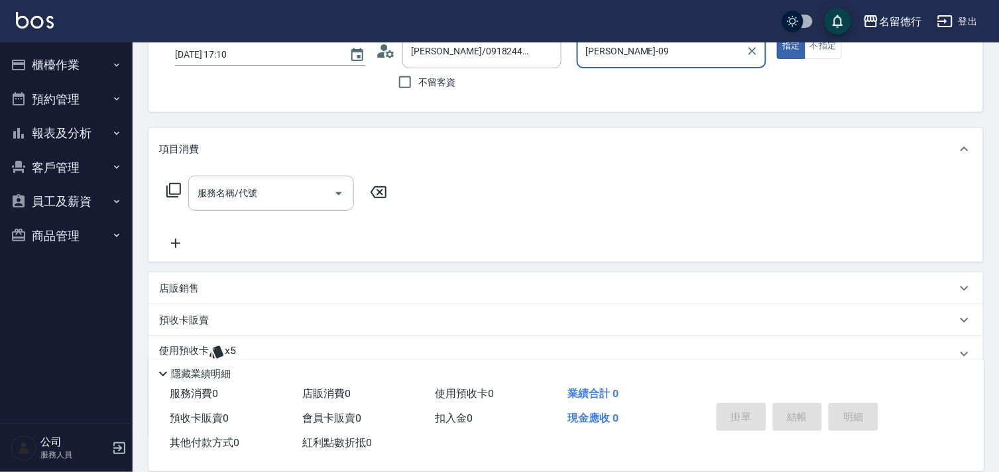
scroll to position [178, 0]
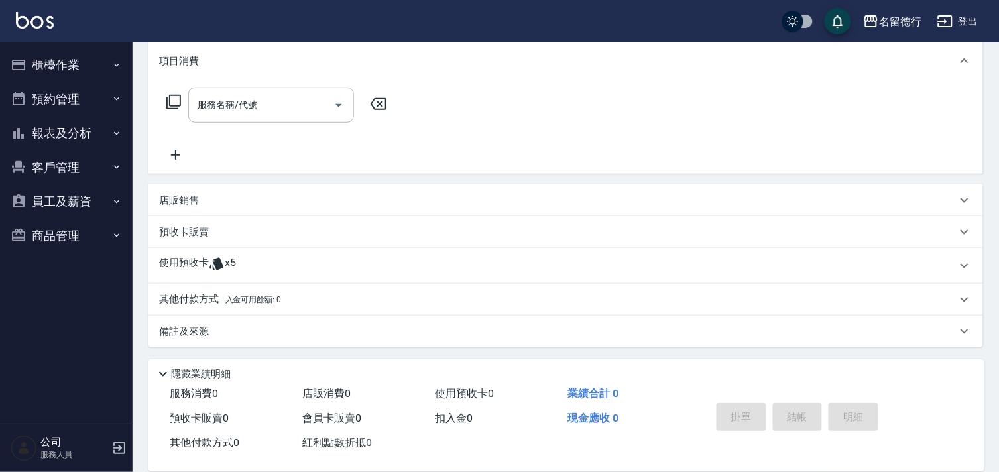
click at [195, 260] on p "使用預收卡" at bounding box center [184, 266] width 50 height 20
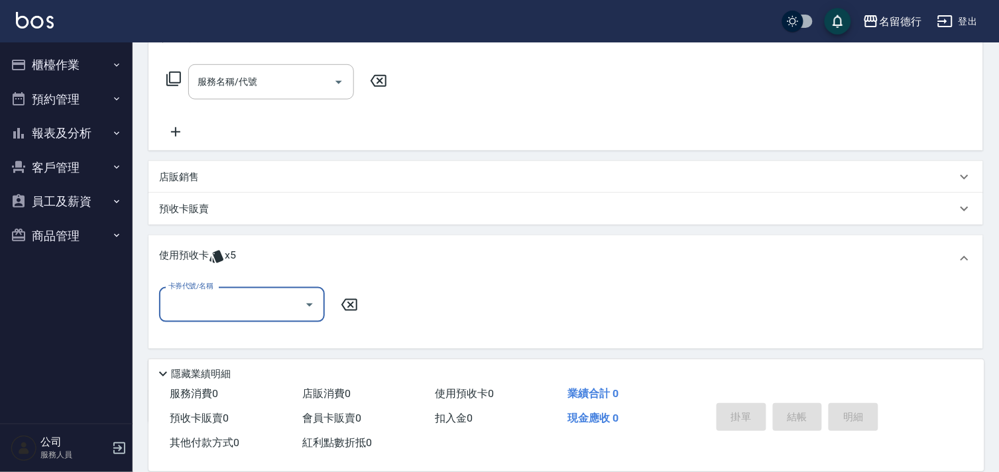
scroll to position [221, 0]
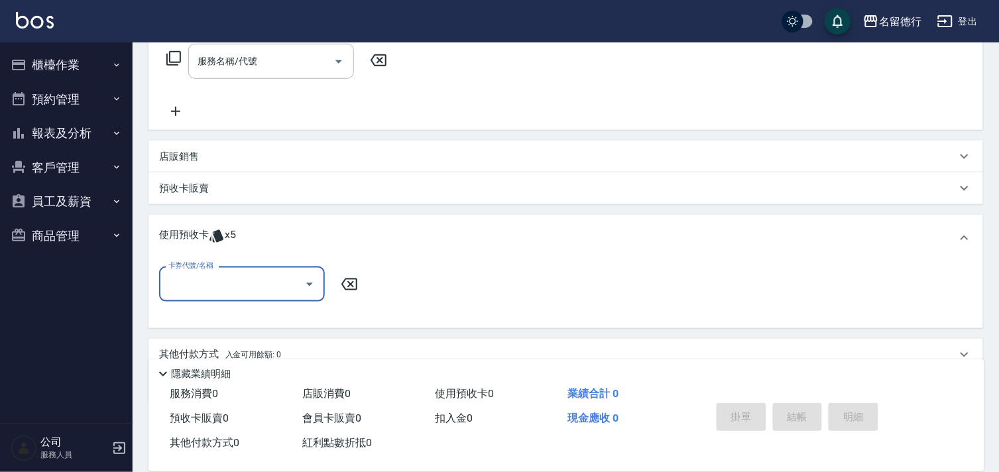
click at [213, 274] on input "卡券代號/名稱" at bounding box center [232, 283] width 134 height 23
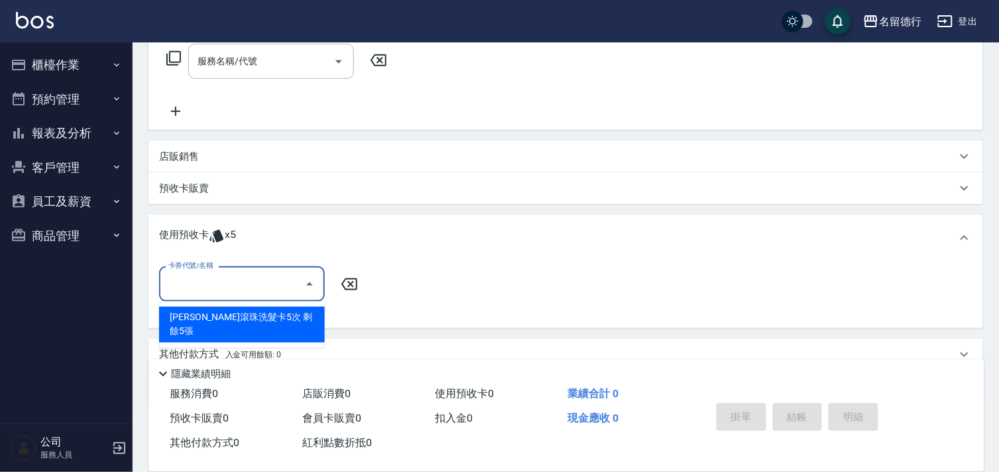
click at [261, 322] on div "[PERSON_NAME]滾珠洗髮卡5次 剩餘5張" at bounding box center [242, 325] width 166 height 36
type input "[PERSON_NAME]滾珠洗髮卡5次"
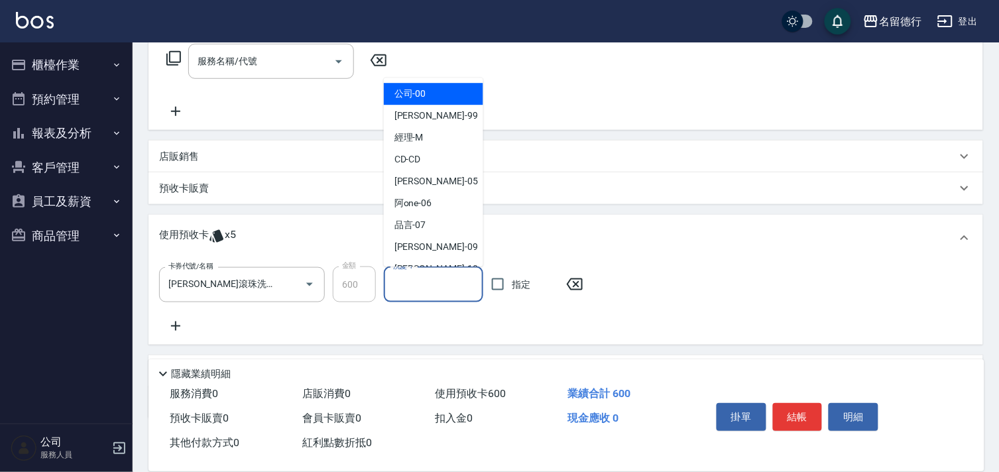
click at [434, 282] on input "洗髮-1" at bounding box center [434, 284] width 88 height 23
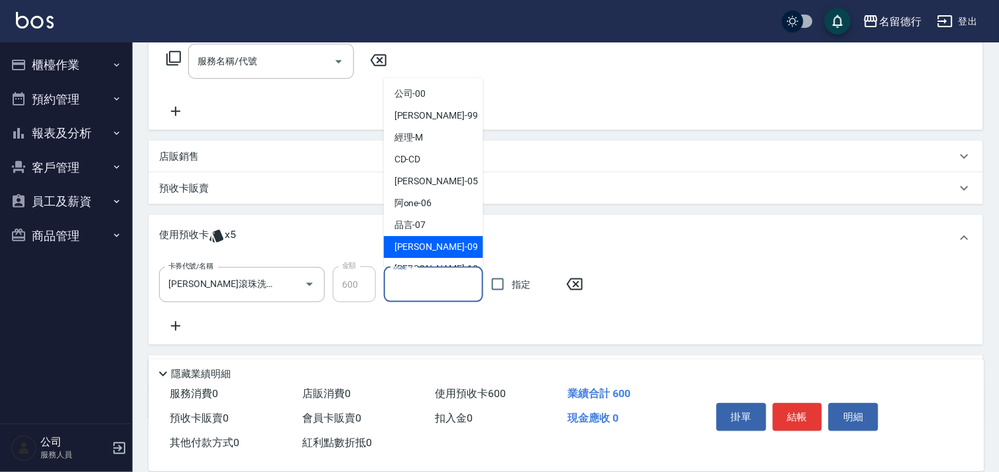
click at [433, 246] on div "[PERSON_NAME] -09" at bounding box center [433, 248] width 99 height 22
type input "[PERSON_NAME]-09"
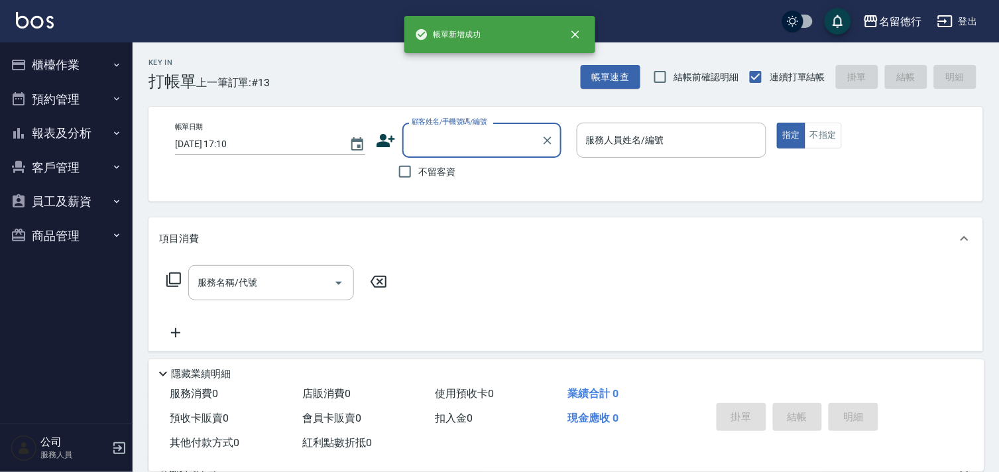
scroll to position [0, 0]
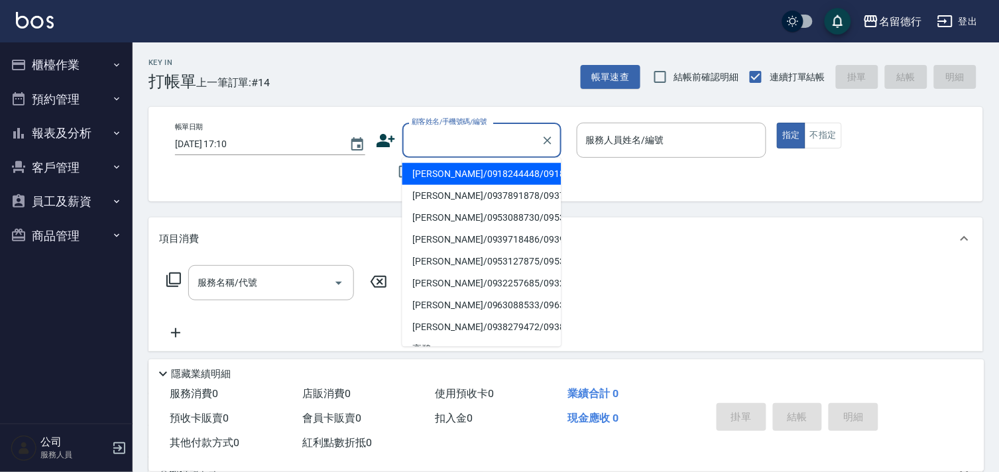
click at [448, 140] on input "顧客姓名/手機號碼/編號" at bounding box center [471, 140] width 127 height 23
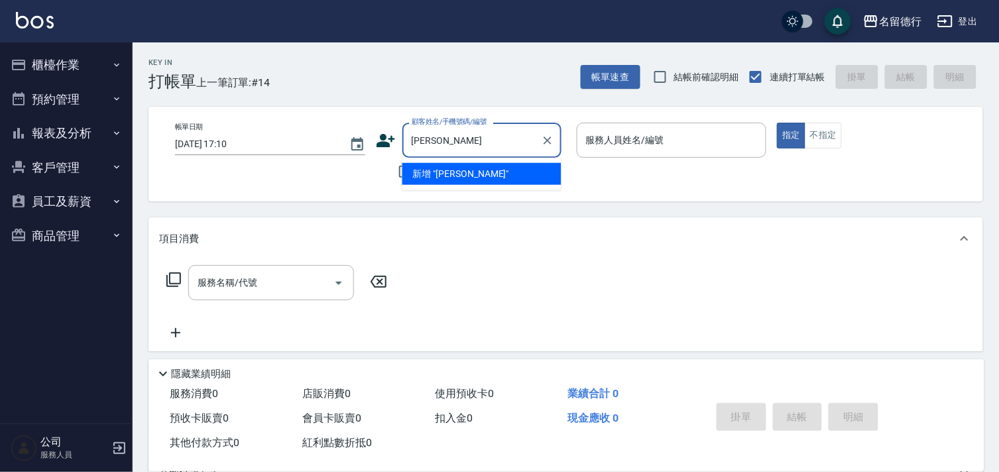
type input "[PERSON_NAME]"
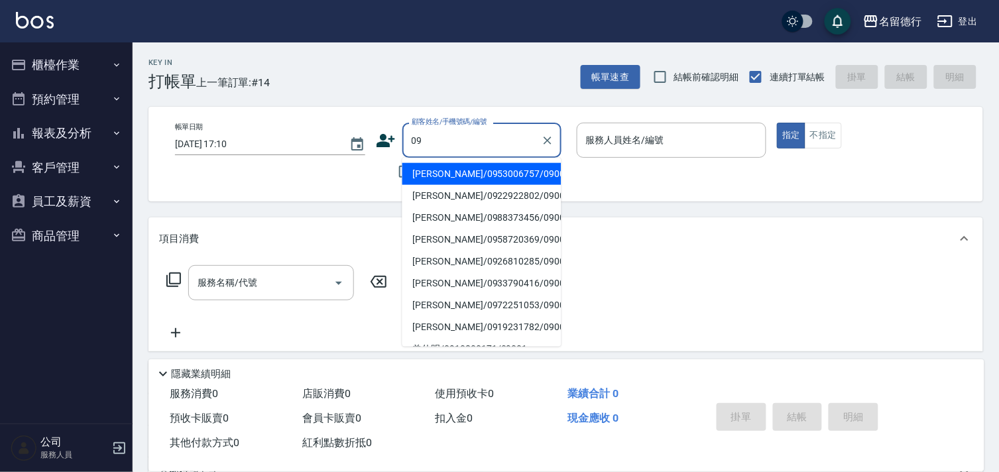
type input "0"
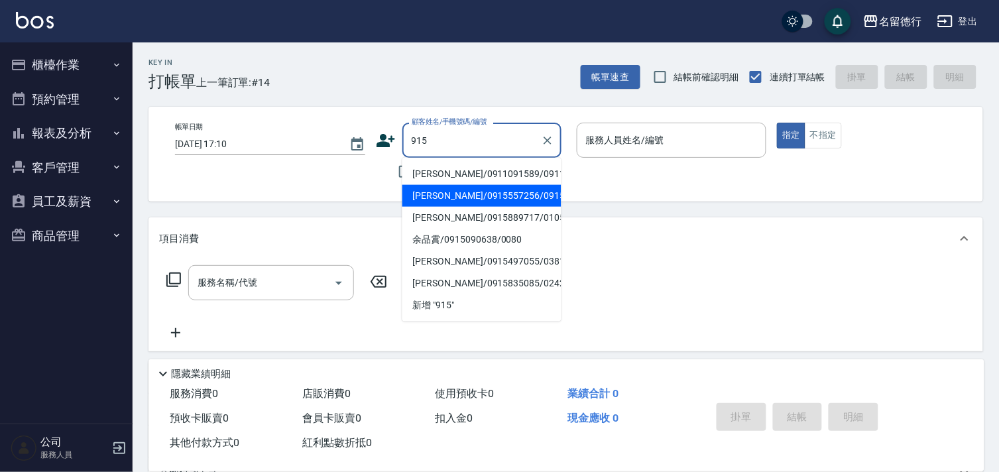
click at [460, 207] on li "[PERSON_NAME]/0915557256/0915557256" at bounding box center [481, 196] width 159 height 22
type input "[PERSON_NAME]/0915557256/0915557256"
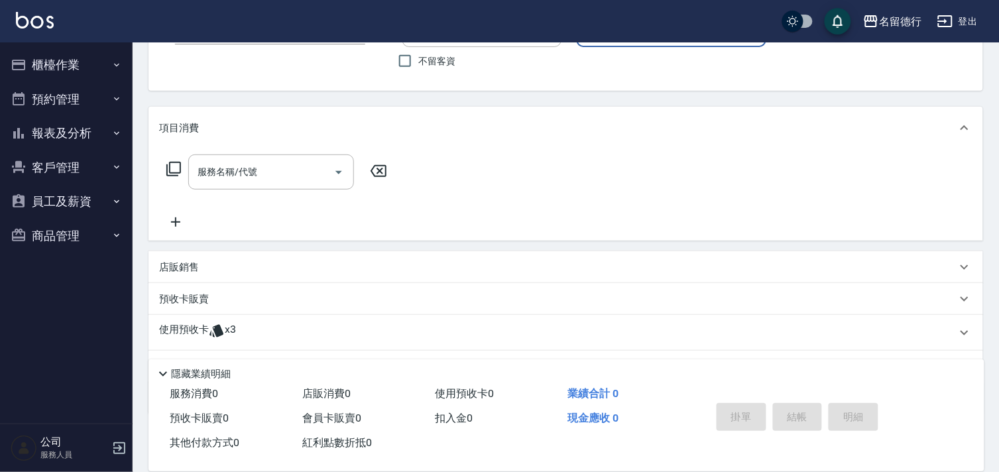
scroll to position [178, 0]
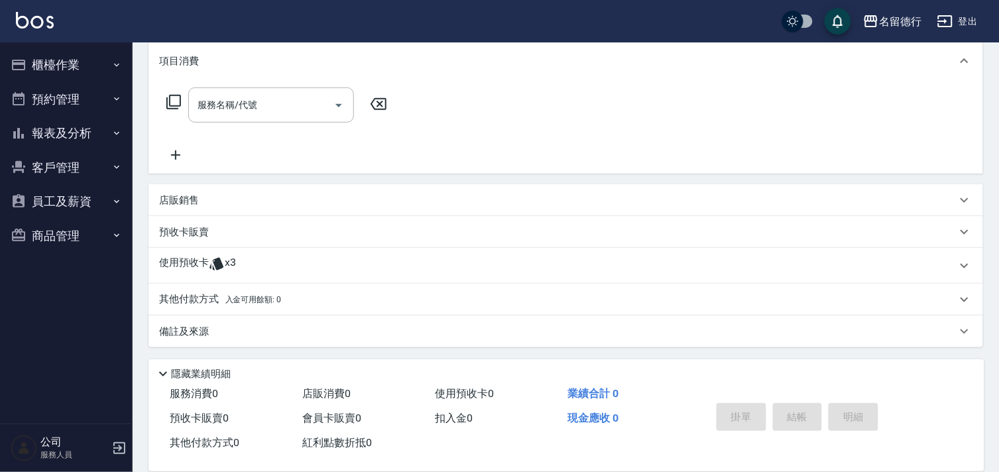
click at [184, 263] on p "使用預收卡" at bounding box center [184, 266] width 50 height 20
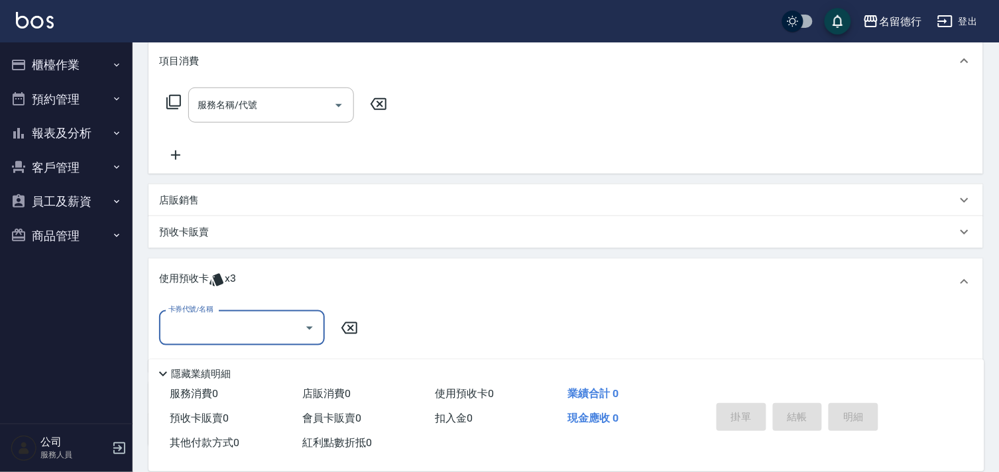
scroll to position [0, 0]
click at [223, 330] on input "卡券代號/名稱" at bounding box center [232, 327] width 134 height 23
click at [249, 355] on div "113剪髮卡五格預收 剩餘3張" at bounding box center [242, 362] width 166 height 22
type input "113剪髮卡五格預收"
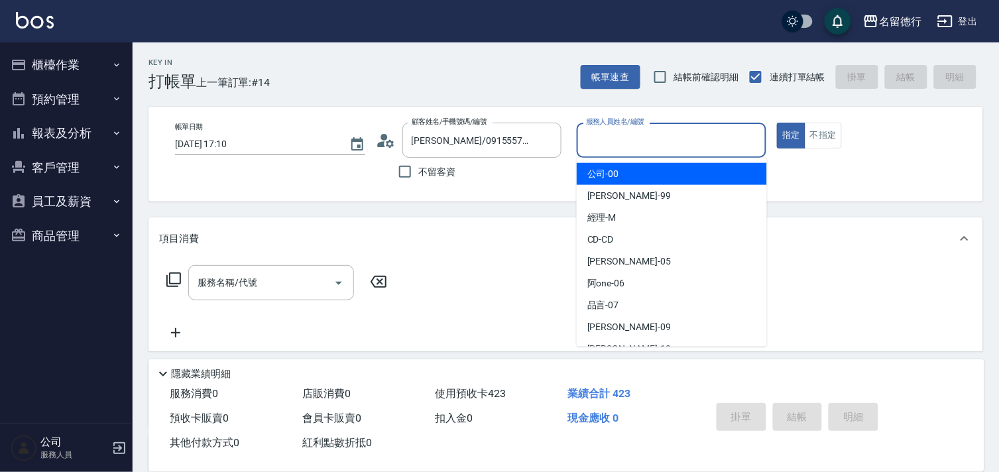
click at [606, 134] on input "服務人員姓名/編號" at bounding box center [672, 140] width 178 height 23
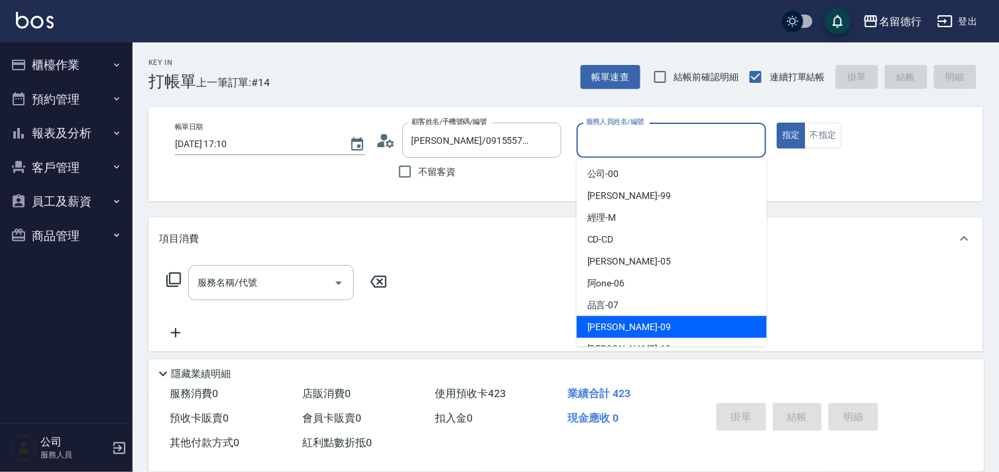
click at [606, 330] on span "[PERSON_NAME] -09" at bounding box center [629, 327] width 84 height 14
type input "[PERSON_NAME]-09"
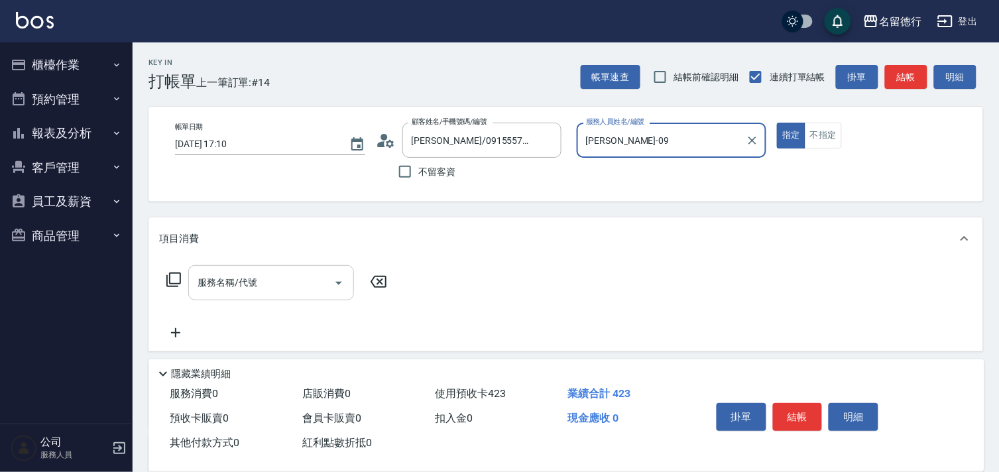
click at [248, 290] on input "服務名稱/代號" at bounding box center [261, 282] width 134 height 23
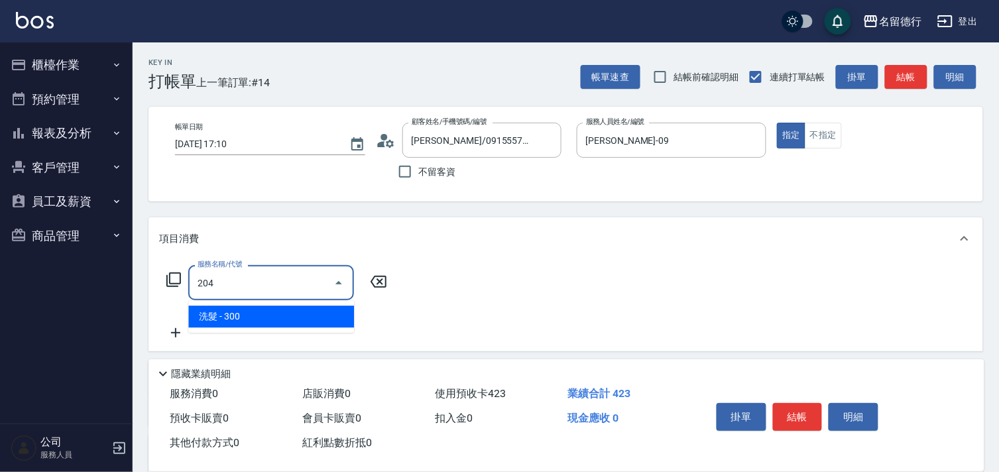
click at [246, 310] on span "洗髮 - 300" at bounding box center [271, 317] width 166 height 22
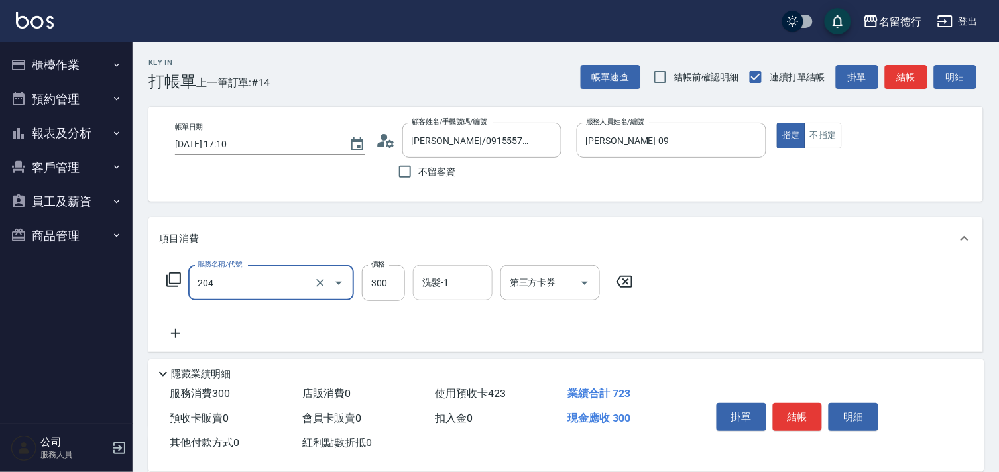
type input "洗髮(204)"
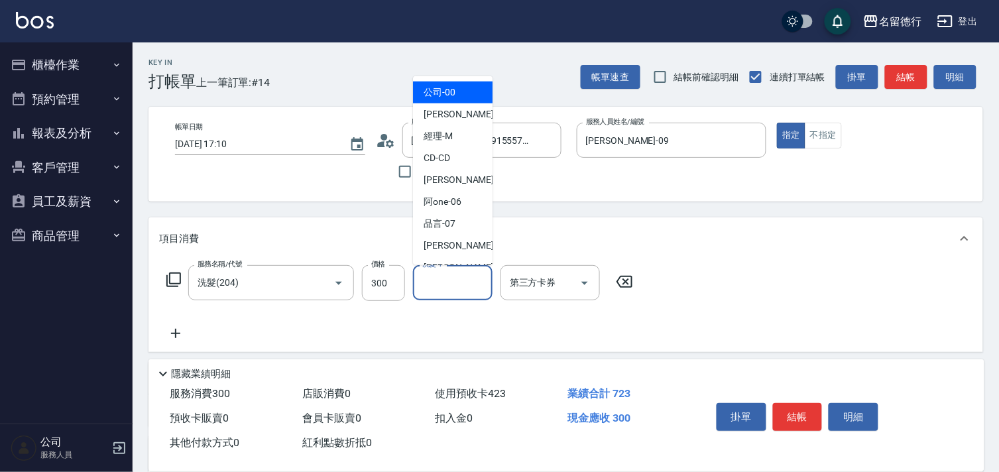
click at [436, 284] on div "洗髮-1 洗髮-1" at bounding box center [453, 282] width 80 height 35
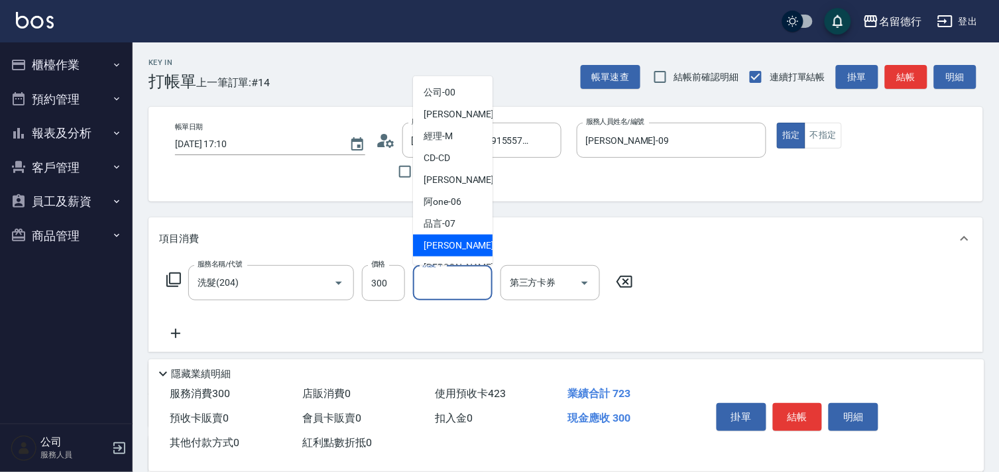
click at [452, 247] on span "[PERSON_NAME] -09" at bounding box center [466, 246] width 84 height 14
type input "[PERSON_NAME]-09"
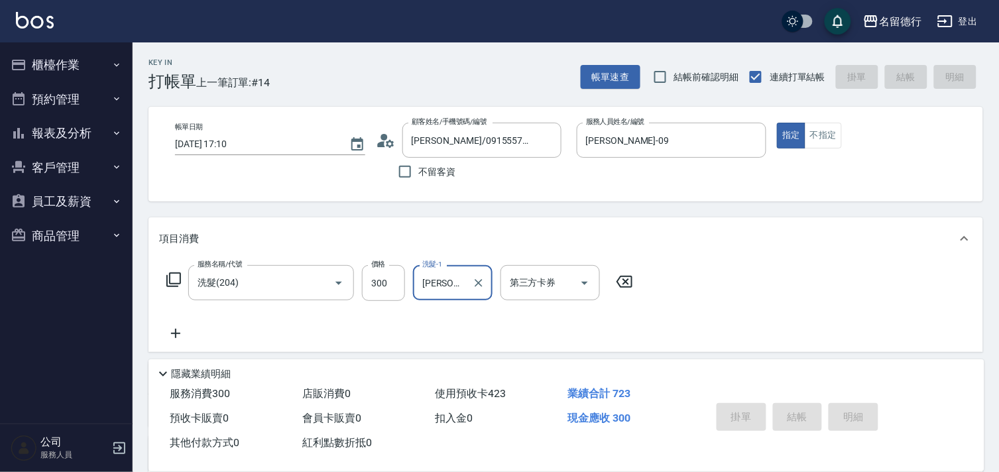
type input "[DATE] 17:12"
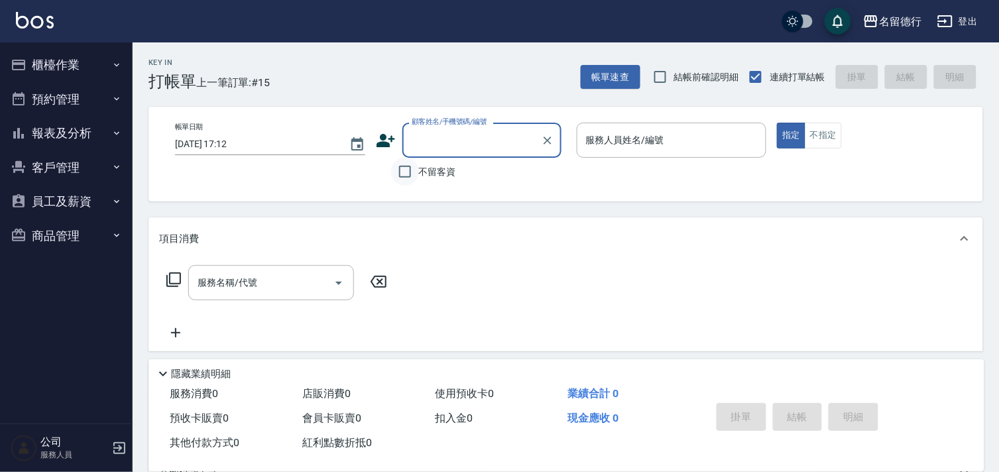
click at [400, 170] on input "不留客資" at bounding box center [405, 172] width 28 height 28
checkbox input "true"
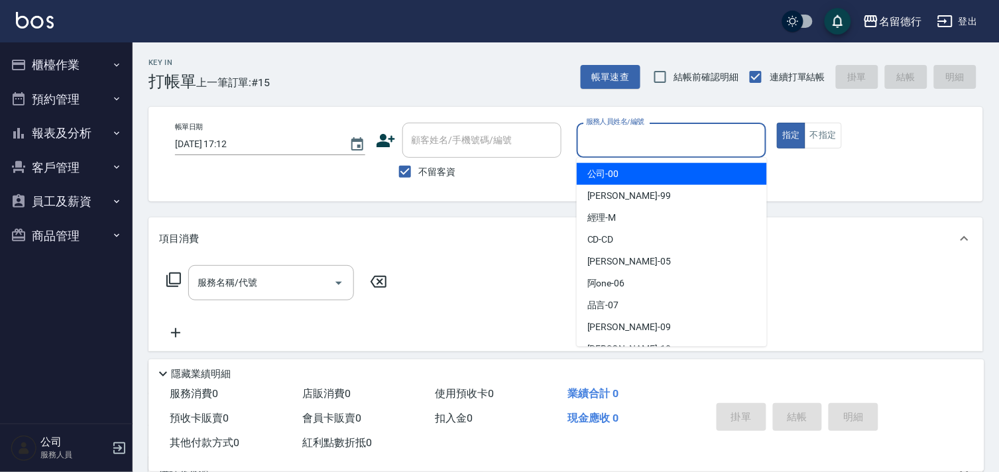
click at [593, 131] on input "服務人員姓名/編號" at bounding box center [672, 140] width 178 height 23
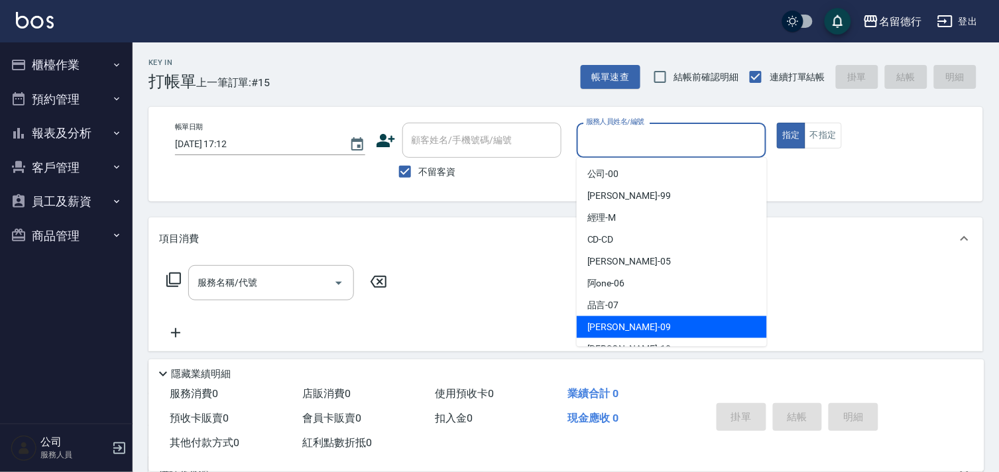
click at [597, 329] on span "[PERSON_NAME] -09" at bounding box center [629, 327] width 84 height 14
type input "[PERSON_NAME]-09"
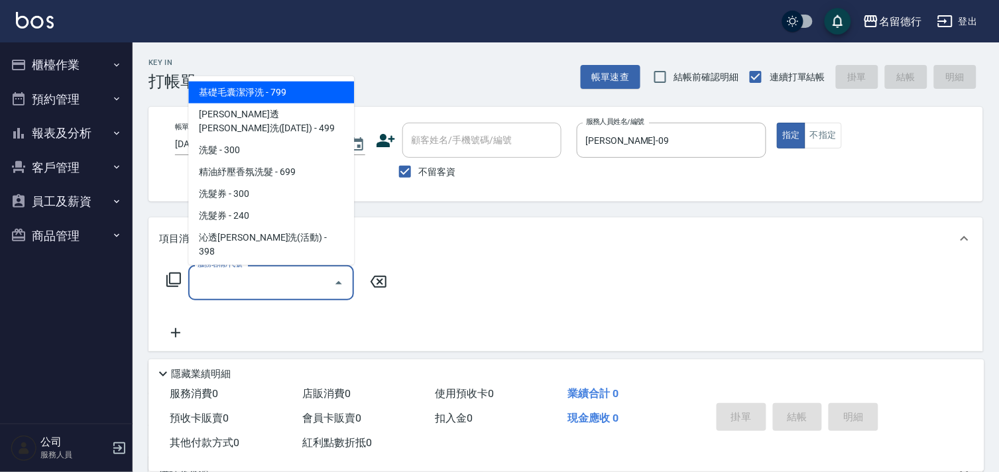
click at [247, 278] on input "服務名稱/代號" at bounding box center [261, 282] width 134 height 23
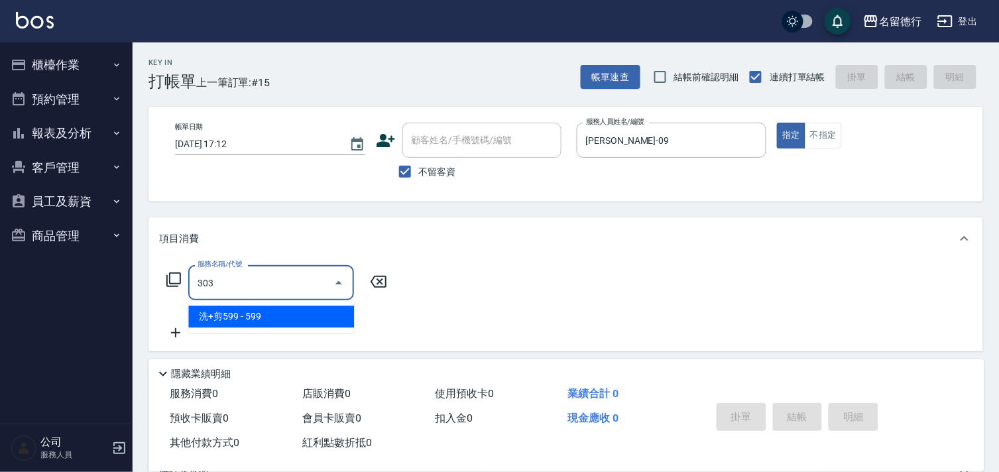
click at [267, 323] on span "洗+剪599 - 599" at bounding box center [271, 317] width 166 height 22
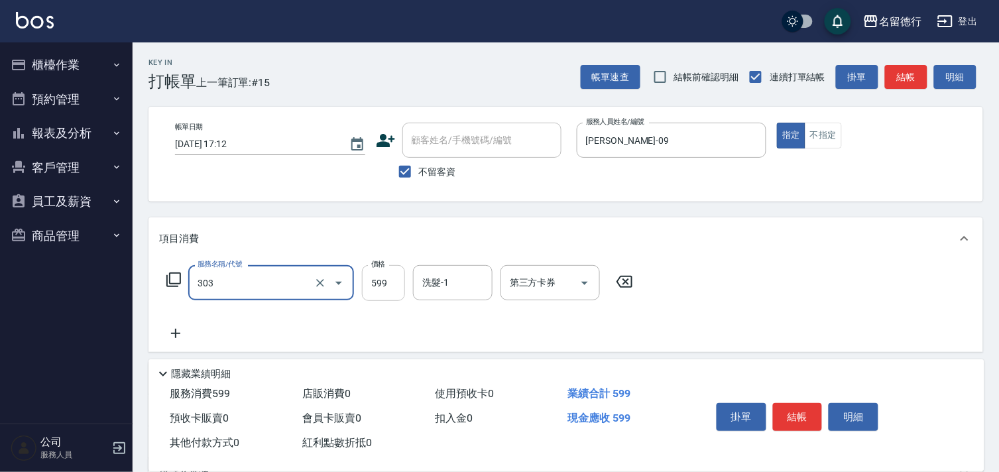
type input "洗+剪599(303)"
click at [386, 288] on input "599" at bounding box center [383, 283] width 43 height 36
type input "800"
click at [445, 286] on div "洗髮-1 洗髮-1" at bounding box center [453, 282] width 80 height 35
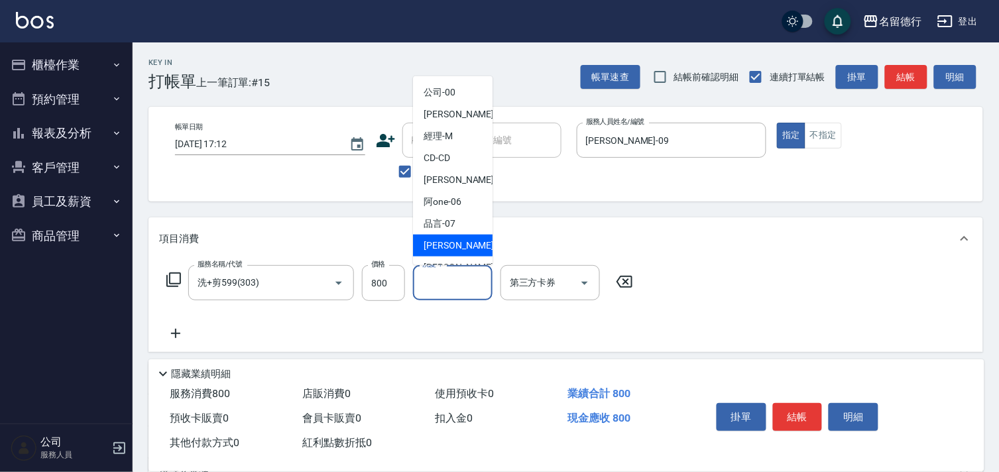
click at [432, 242] on span "[PERSON_NAME] -09" at bounding box center [466, 246] width 84 height 14
type input "[PERSON_NAME]-09"
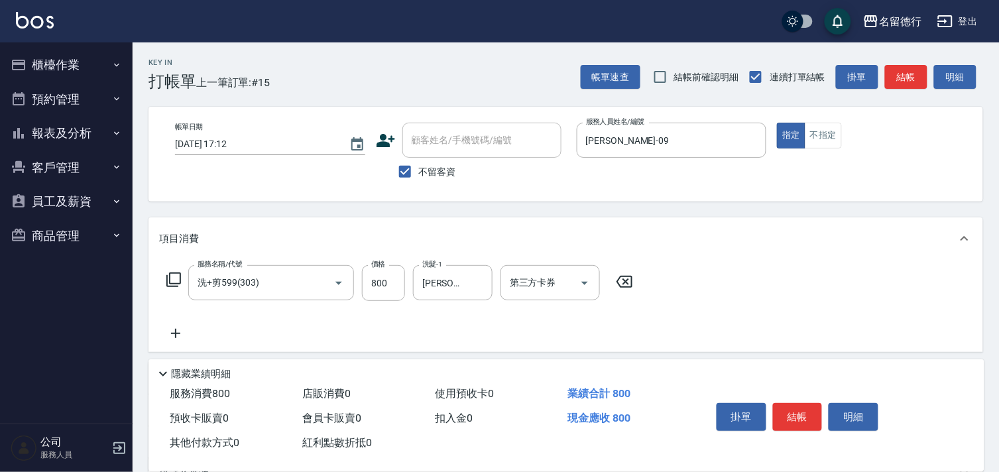
click at [180, 334] on icon at bounding box center [175, 334] width 33 height 16
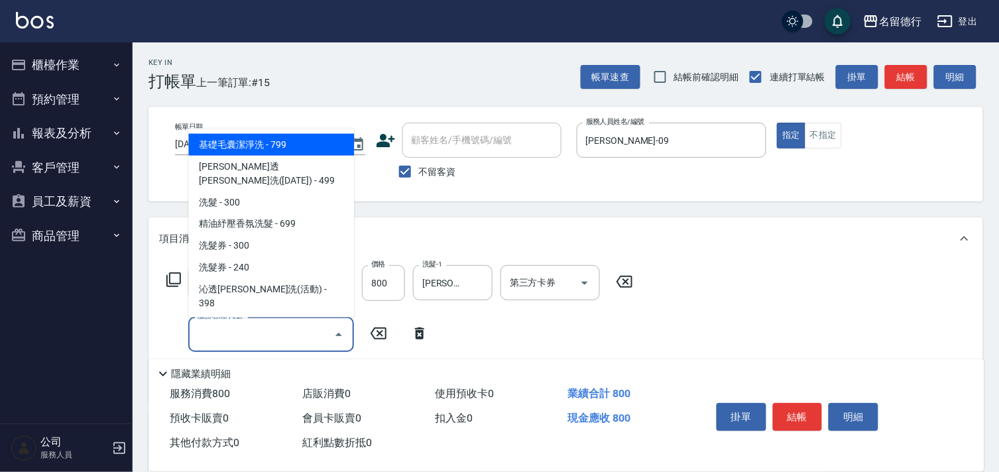
click at [208, 334] on input "服務名稱/代號" at bounding box center [261, 334] width 134 height 23
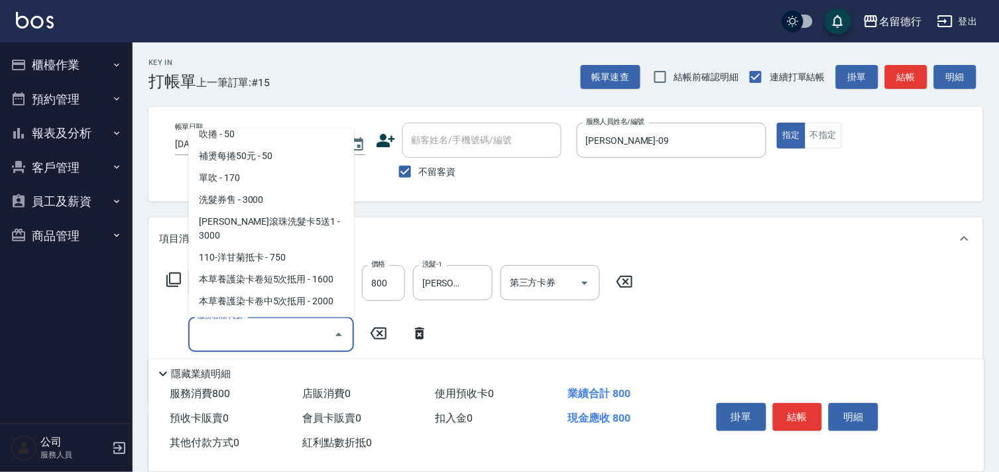
scroll to position [957, 0]
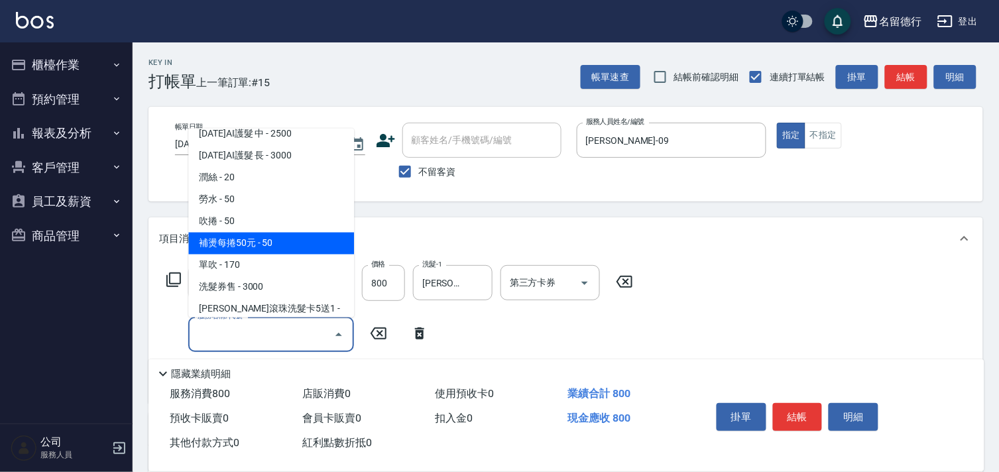
click at [243, 233] on span "補燙每捲50元 - 50" at bounding box center [271, 244] width 166 height 22
type input "補燙每捲50元(704)"
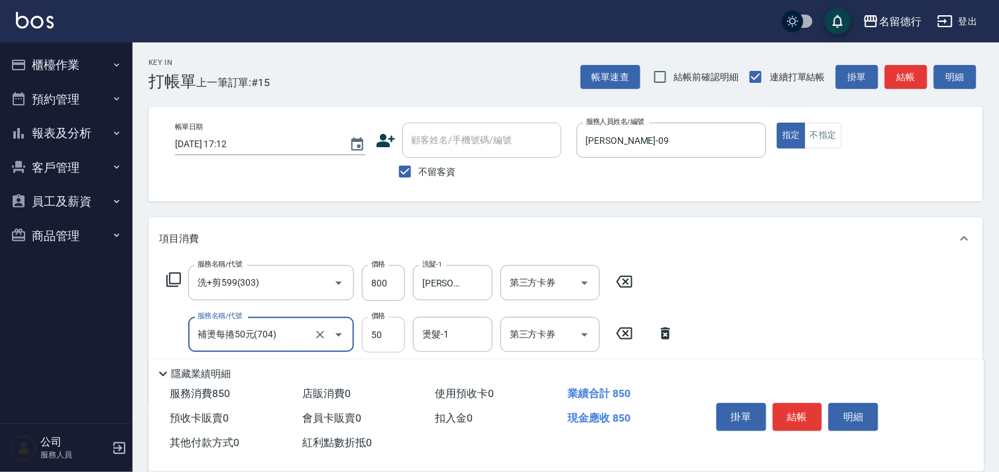
click at [385, 336] on input "50" at bounding box center [383, 335] width 43 height 36
type input "600"
click at [432, 333] on div "燙髮-1 燙髮-1" at bounding box center [453, 334] width 80 height 35
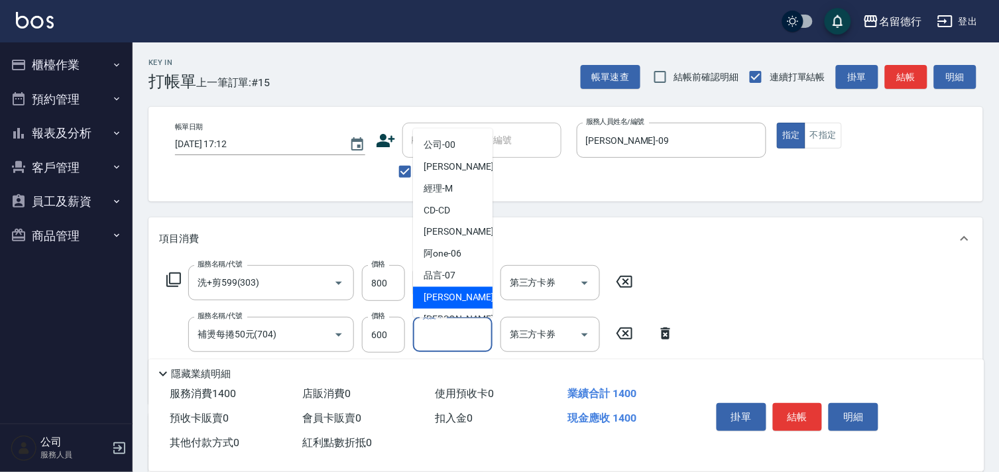
click at [440, 294] on span "[PERSON_NAME] -09" at bounding box center [466, 298] width 84 height 14
type input "[PERSON_NAME]-09"
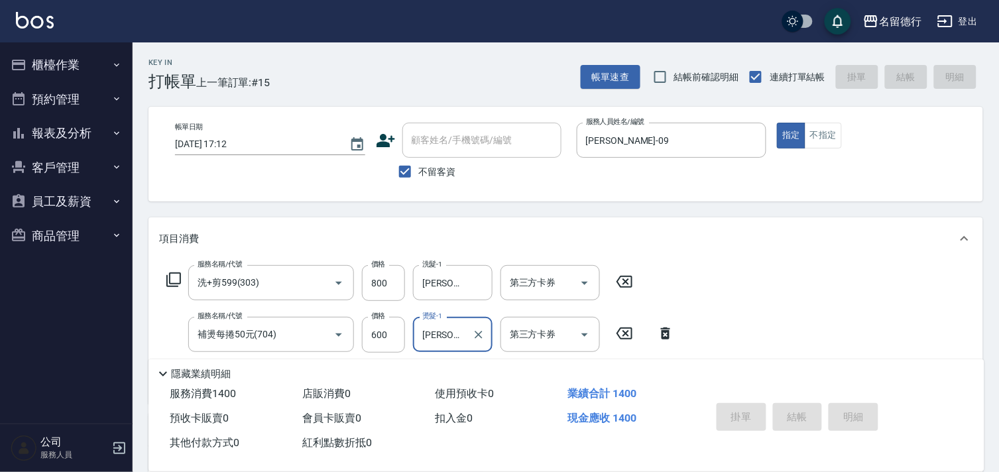
type input "[DATE] 17:13"
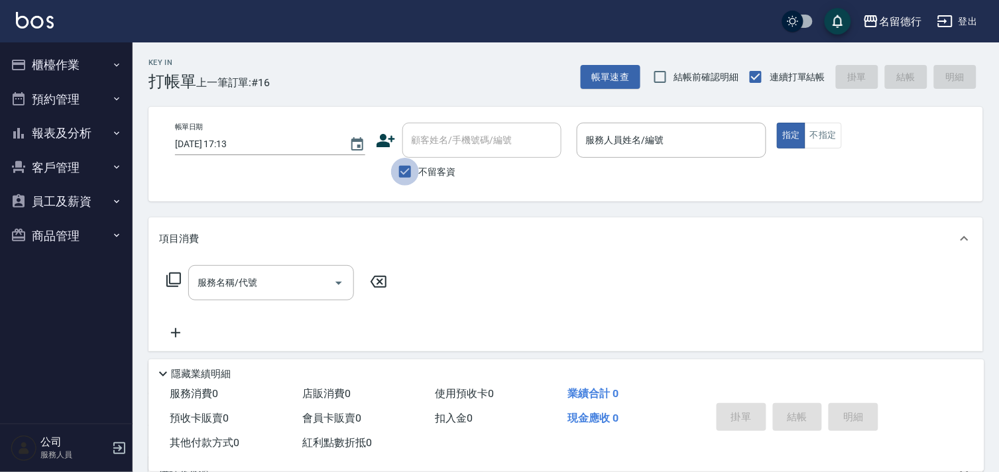
click at [406, 176] on input "不留客資" at bounding box center [405, 172] width 28 height 28
checkbox input "false"
click at [442, 144] on input "顧客姓名/手機號碼/編號" at bounding box center [471, 140] width 127 height 23
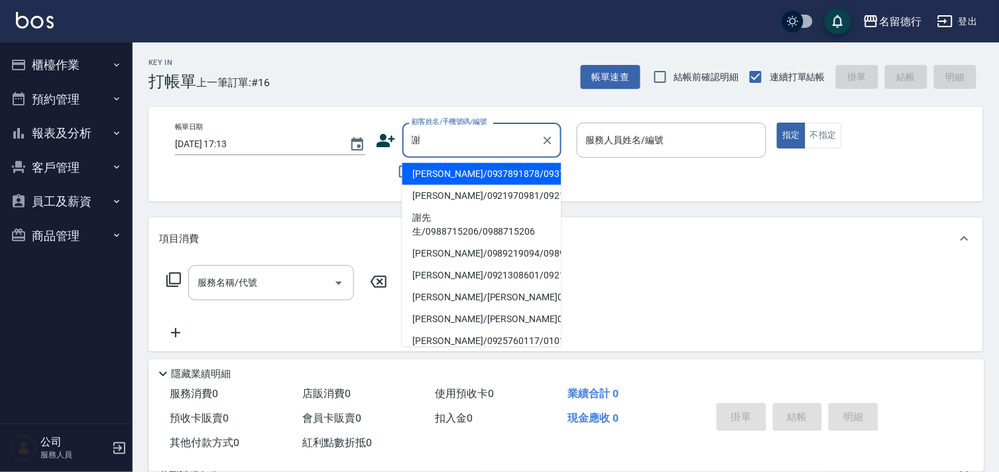
click at [443, 169] on li "[PERSON_NAME]/0937891878/0937891878" at bounding box center [481, 174] width 159 height 22
type input "[PERSON_NAME]/0937891878/0937891878"
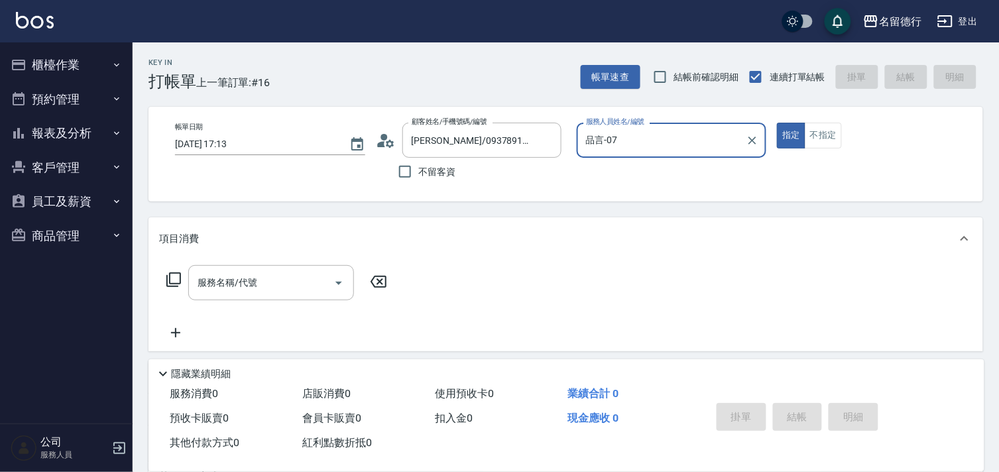
click at [602, 137] on input "品言-07" at bounding box center [662, 140] width 158 height 23
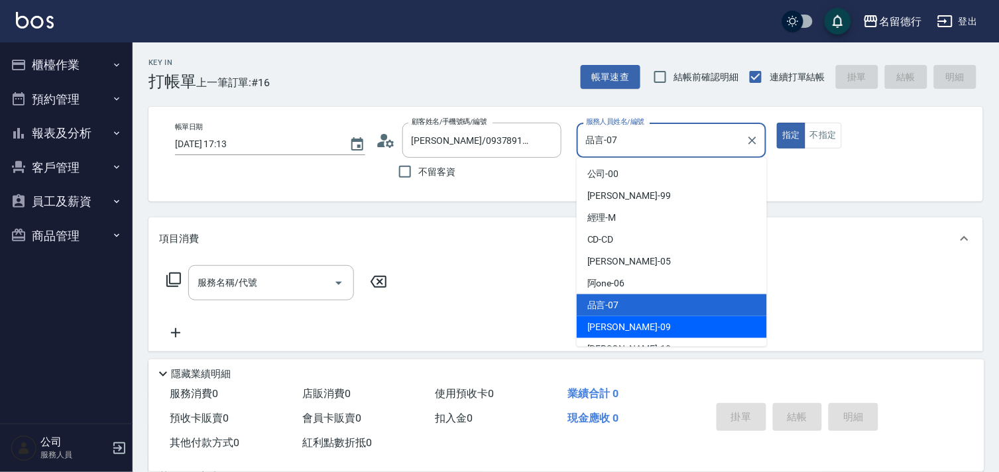
click at [599, 325] on span "[PERSON_NAME] -09" at bounding box center [629, 327] width 84 height 14
type input "[PERSON_NAME]-09"
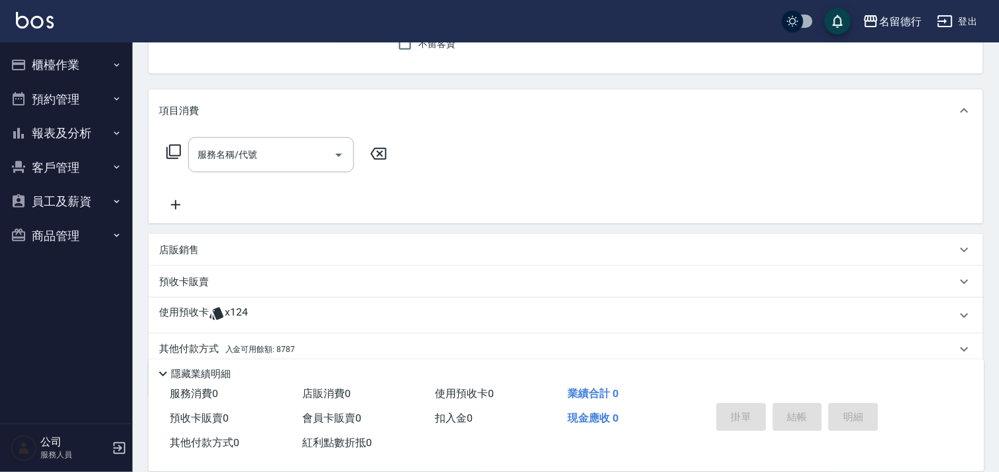
scroll to position [147, 0]
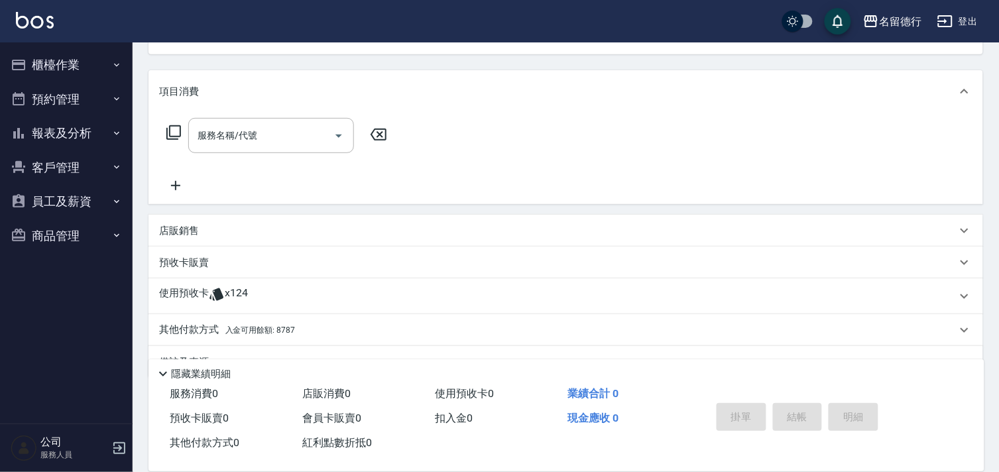
click at [180, 266] on p "預收卡販賣" at bounding box center [184, 263] width 50 height 14
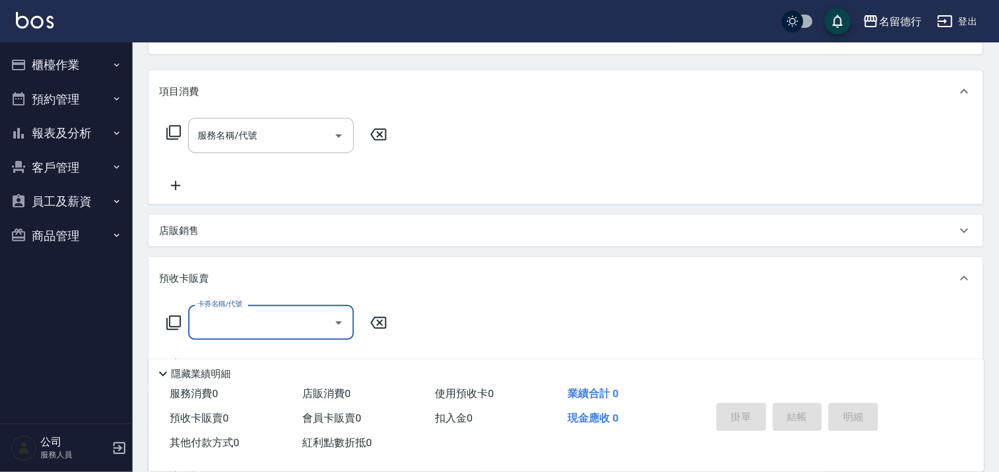
scroll to position [0, 0]
click at [210, 324] on input "卡券名稱/代號" at bounding box center [261, 322] width 134 height 23
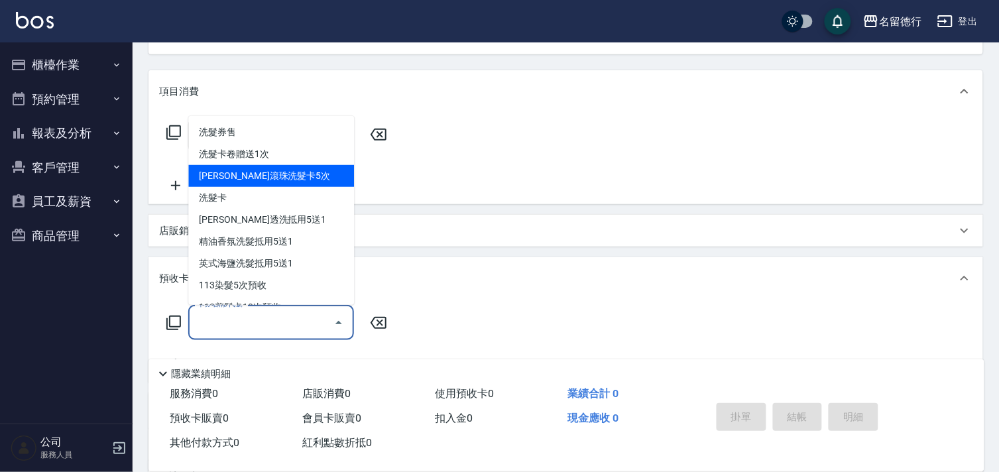
click at [267, 180] on span "[PERSON_NAME]滾珠洗髮卡5次" at bounding box center [271, 176] width 166 height 22
type input "[PERSON_NAME]滾珠洗髮卡5次(993)"
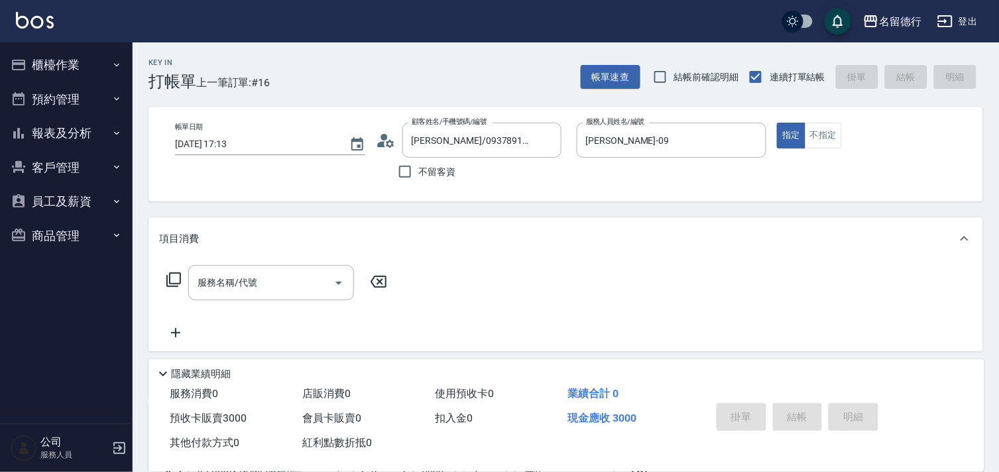
type input "[DATE] 17:18"
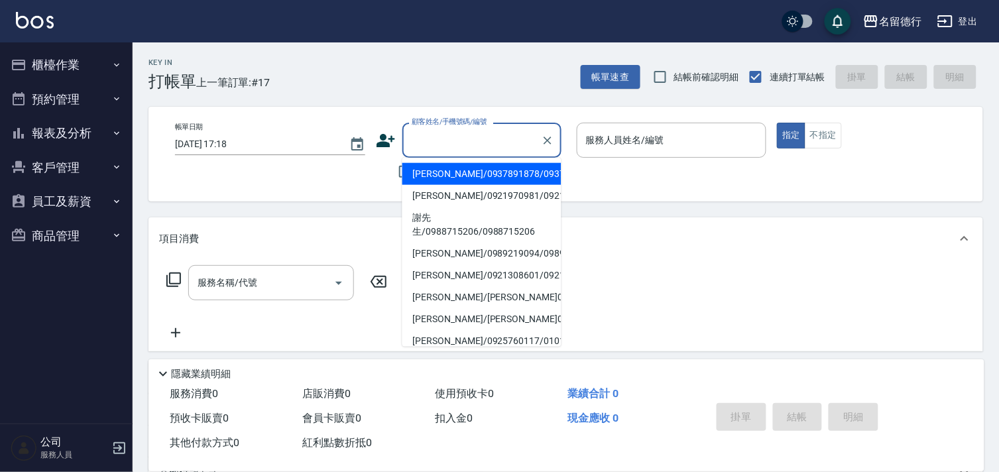
click at [428, 135] on input "顧客姓名/手機號碼/編號" at bounding box center [471, 140] width 127 height 23
click at [441, 177] on li "[PERSON_NAME]/0937891878/0937891878" at bounding box center [481, 174] width 159 height 22
type input "[PERSON_NAME]/0937891878/0937891878"
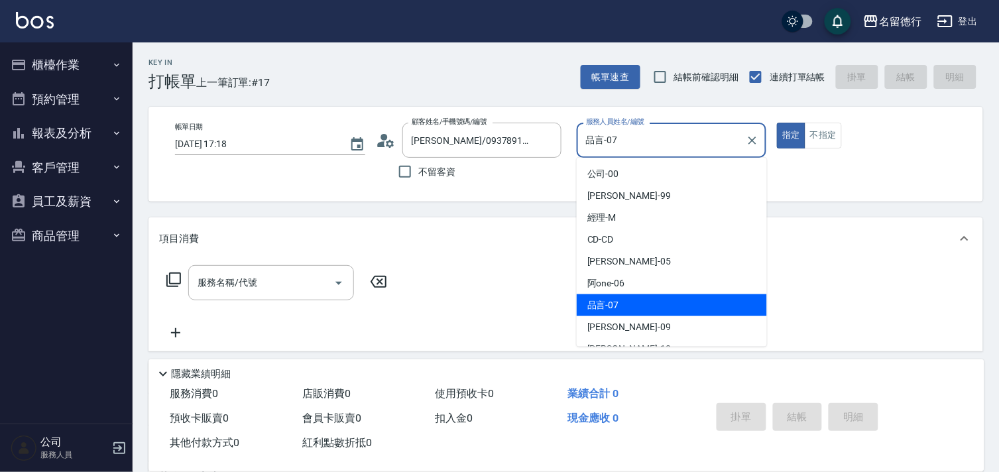
click at [597, 140] on input "品言-07" at bounding box center [662, 140] width 158 height 23
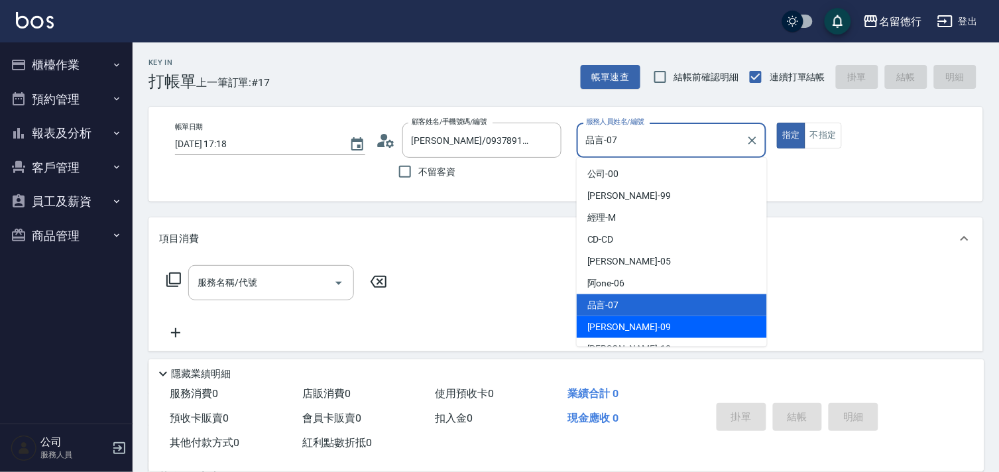
click at [603, 332] on span "[PERSON_NAME] -09" at bounding box center [629, 327] width 84 height 14
type input "[PERSON_NAME]-09"
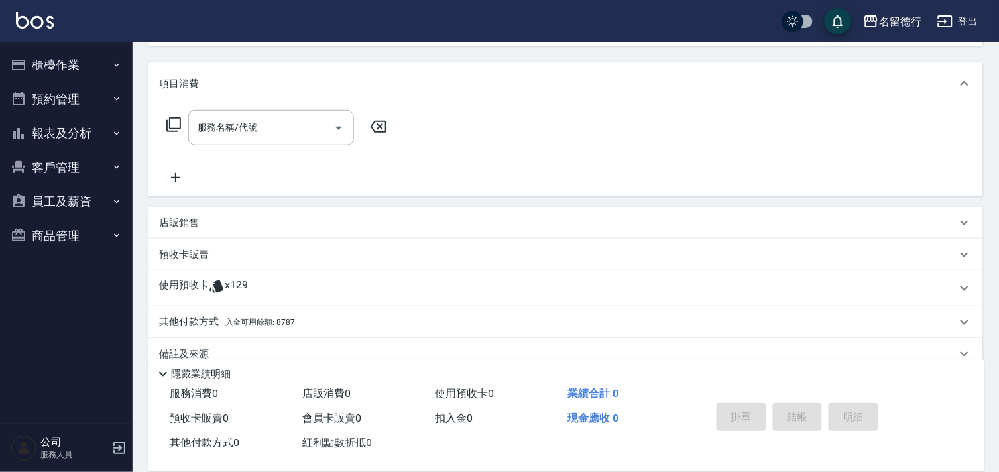
scroll to position [178, 0]
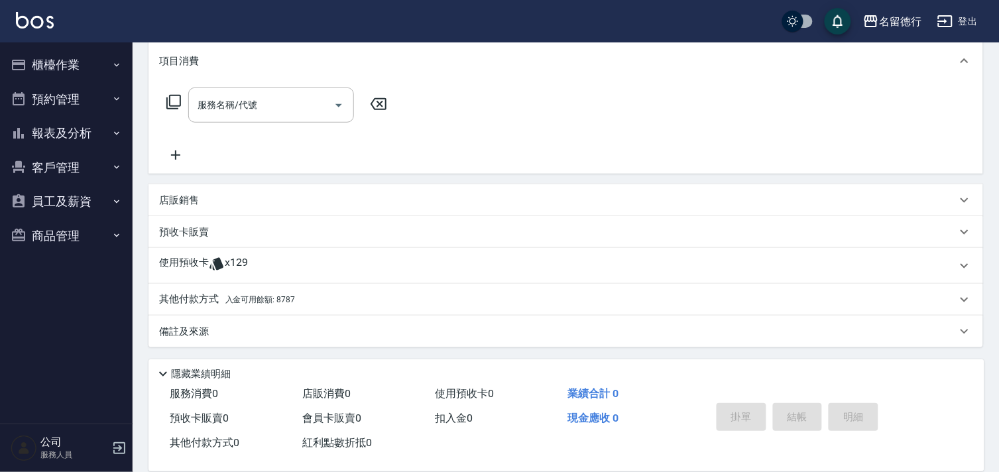
click at [167, 263] on p "使用預收卡" at bounding box center [184, 266] width 50 height 20
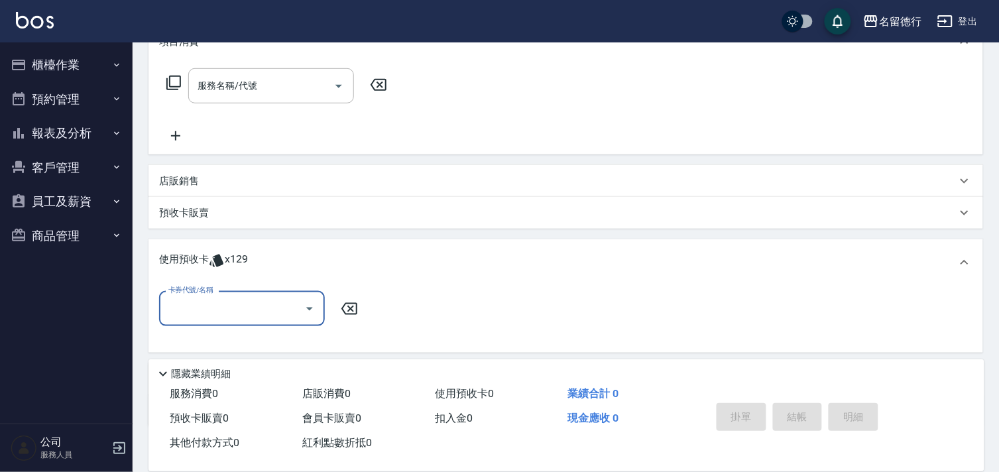
scroll to position [203, 0]
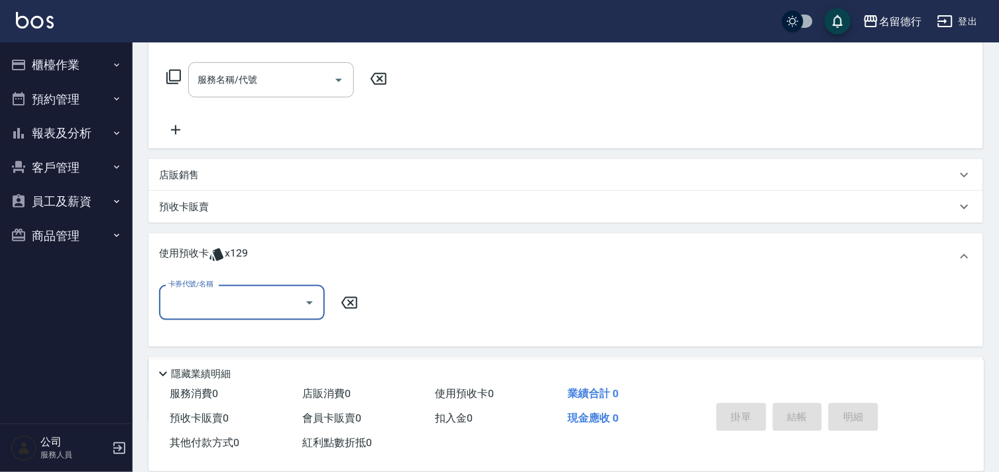
click at [207, 299] on input "卡券代號/名稱" at bounding box center [232, 302] width 134 height 23
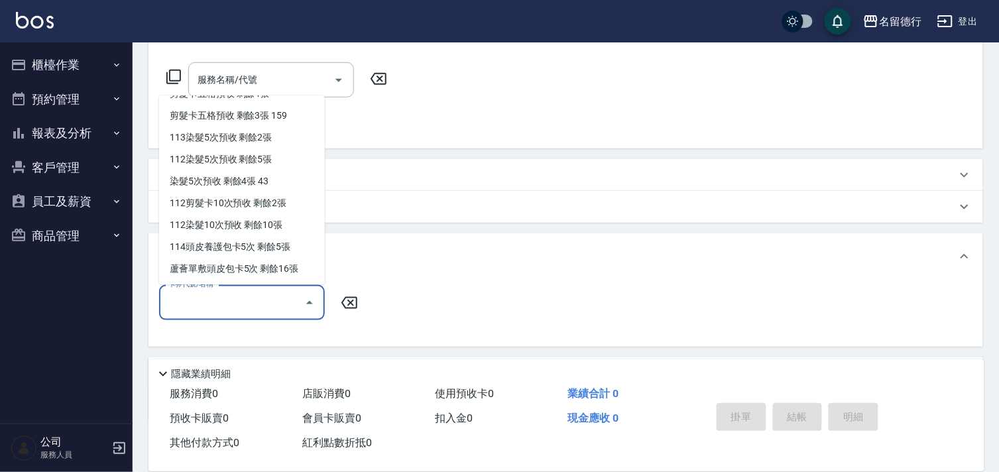
scroll to position [89, 0]
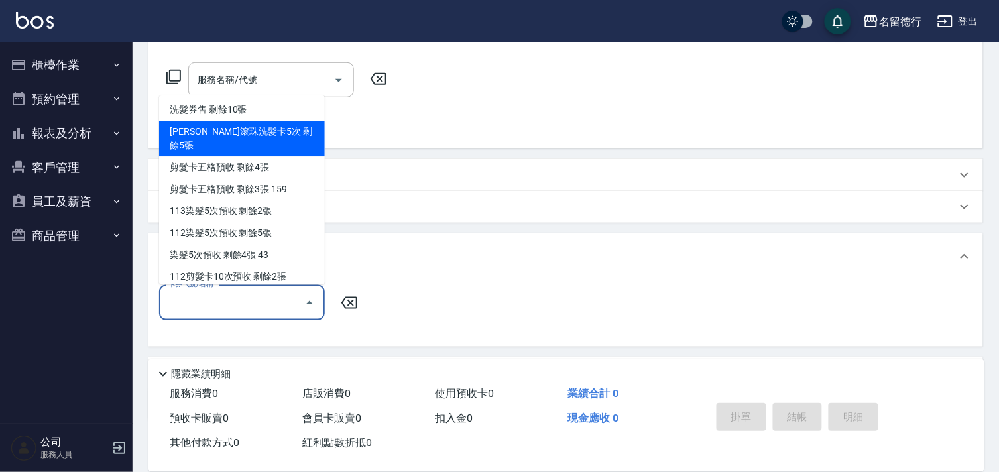
click at [231, 131] on div "[PERSON_NAME]滾珠洗髮卡5次 剩餘5張" at bounding box center [242, 139] width 166 height 36
type input "[PERSON_NAME]滾珠洗髮卡5次"
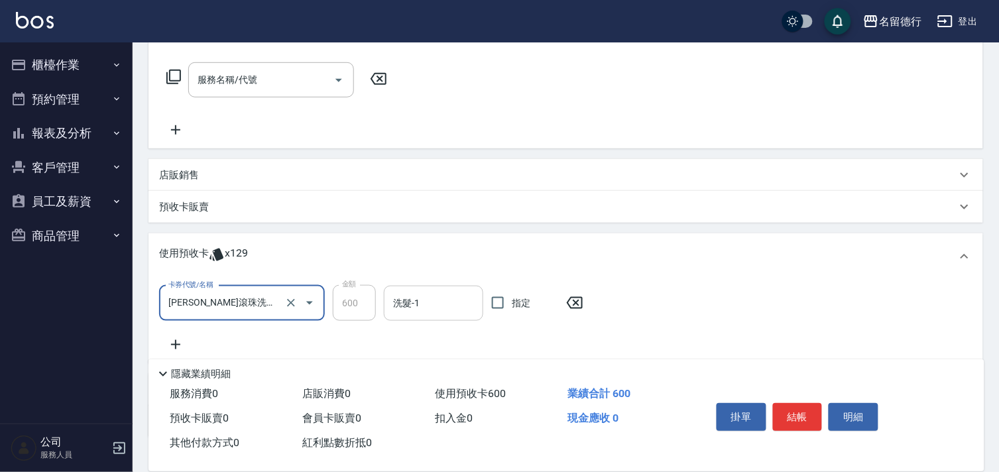
click at [406, 298] on input "洗髮-1" at bounding box center [434, 303] width 88 height 23
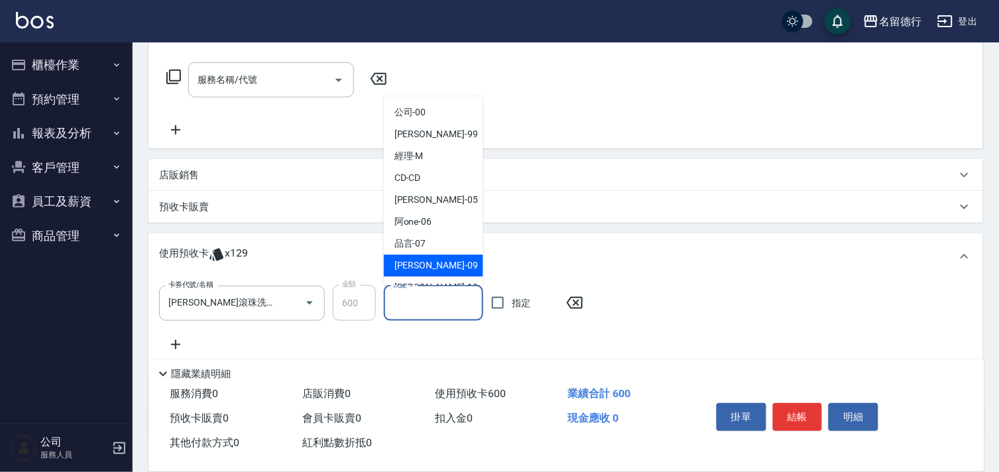
click at [411, 267] on span "[PERSON_NAME] -09" at bounding box center [436, 266] width 84 height 14
type input "[PERSON_NAME]-09"
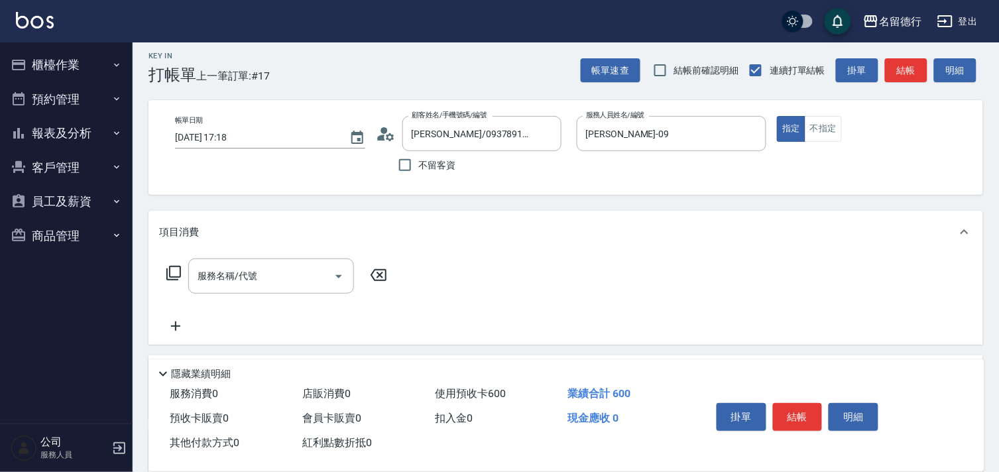
scroll to position [0, 0]
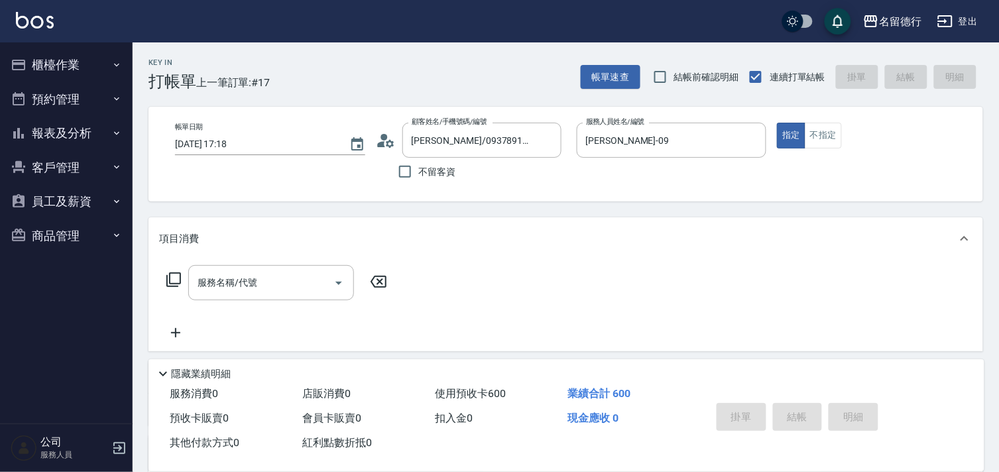
type input "[DATE] 17:19"
